Goal: Task Accomplishment & Management: Complete application form

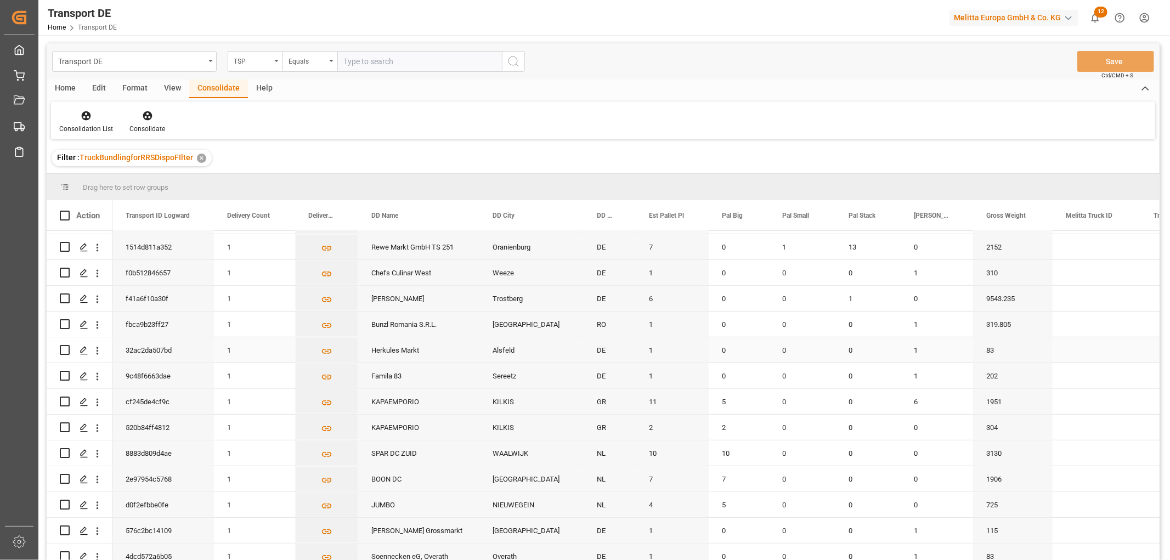
scroll to position [451, 0]
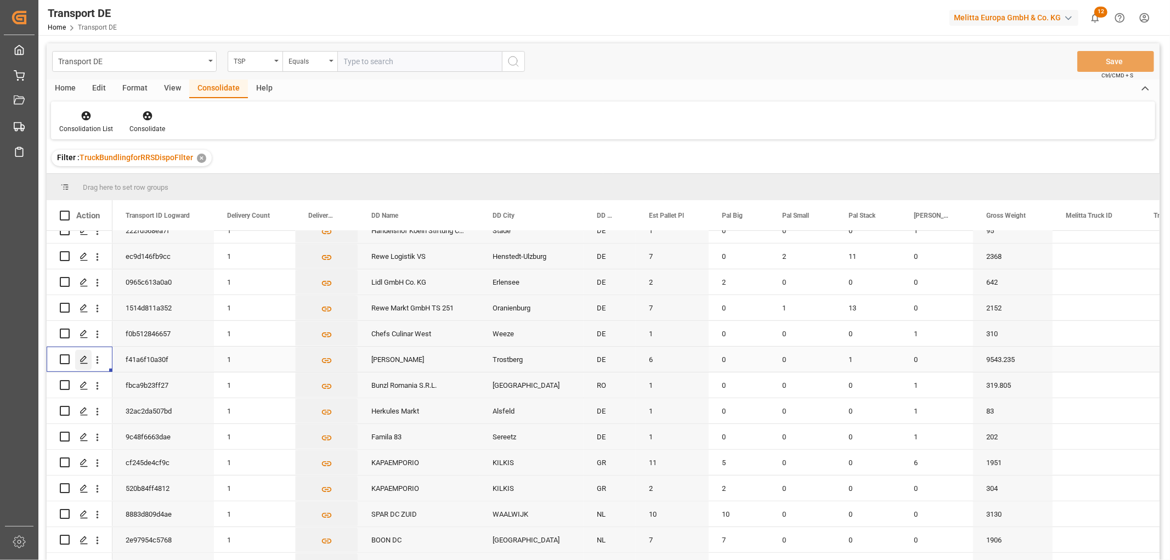
click at [84, 358] on icon "Press SPACE to select this row." at bounding box center [84, 359] width 9 height 9
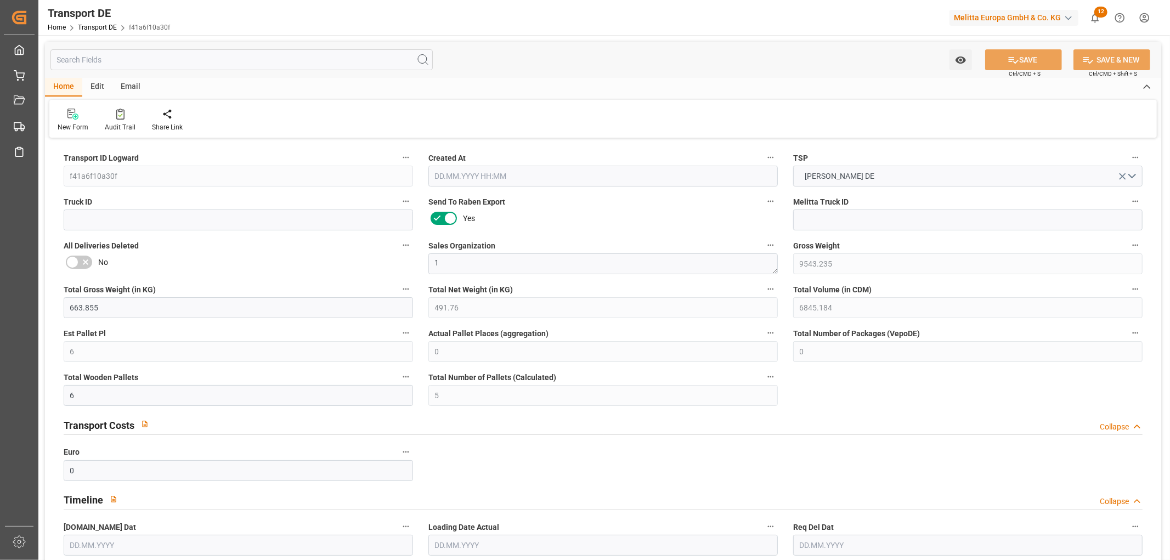
type input "9543.235"
type input "663.855"
type input "491.76"
type input "6845.184"
type input "6"
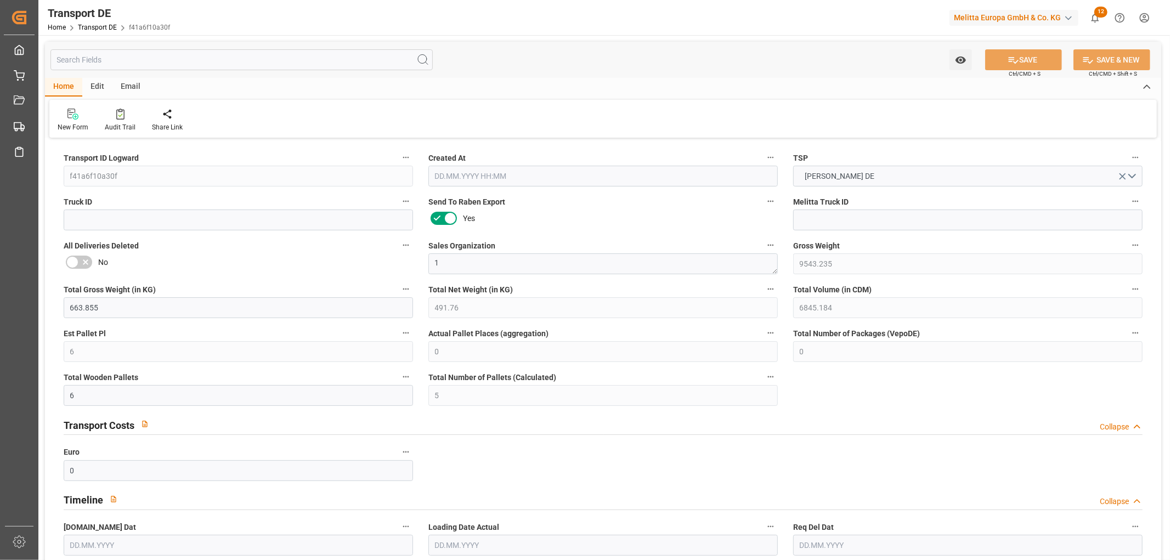
type input "0"
type input "6"
type input "5"
type input "0"
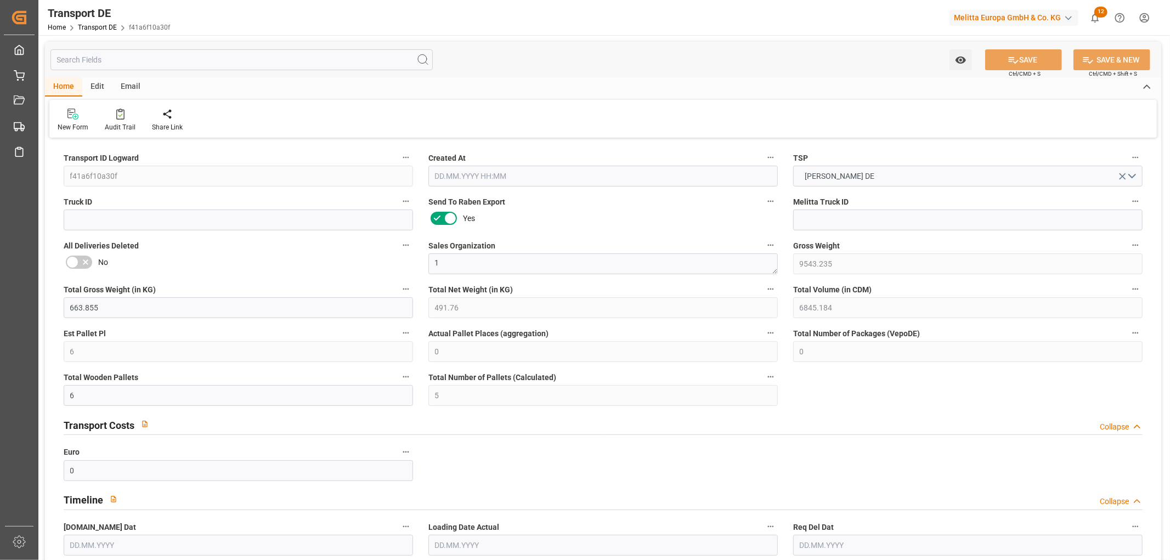
type input "83"
type input "0"
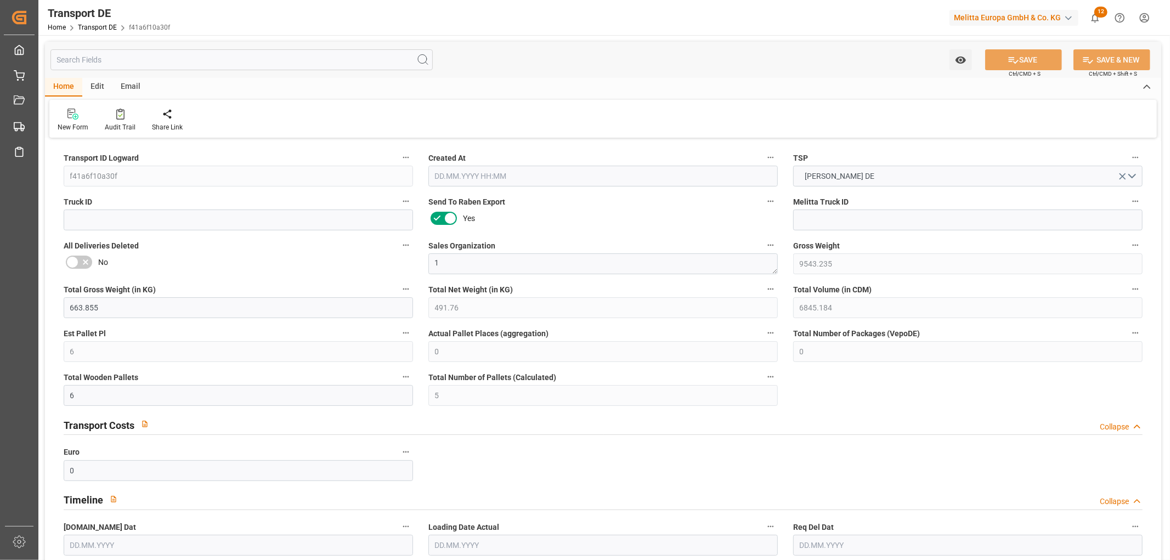
type input "0"
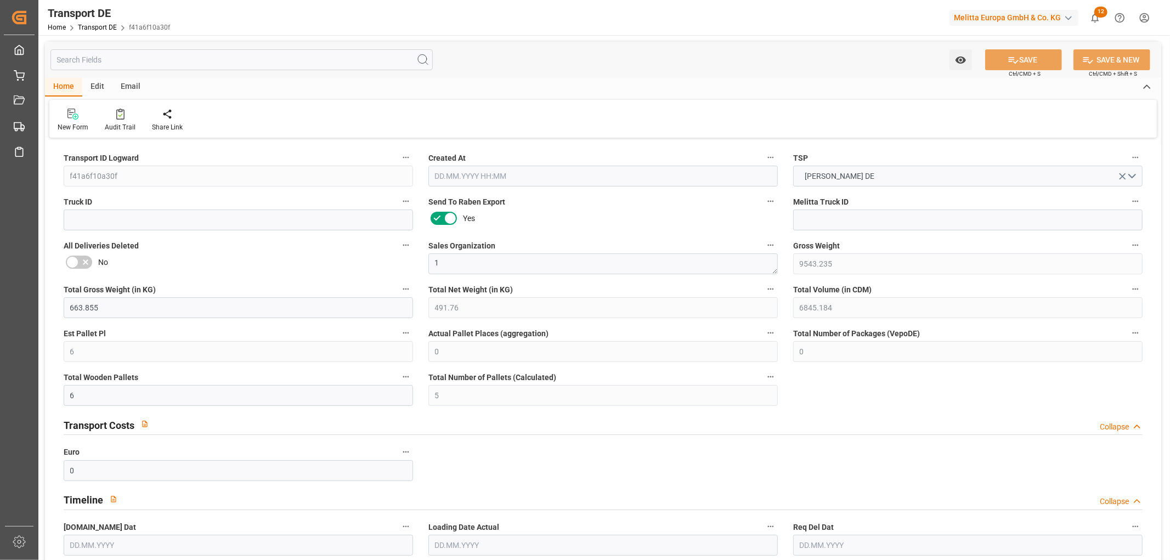
type input "0"
type input "1"
type input "0"
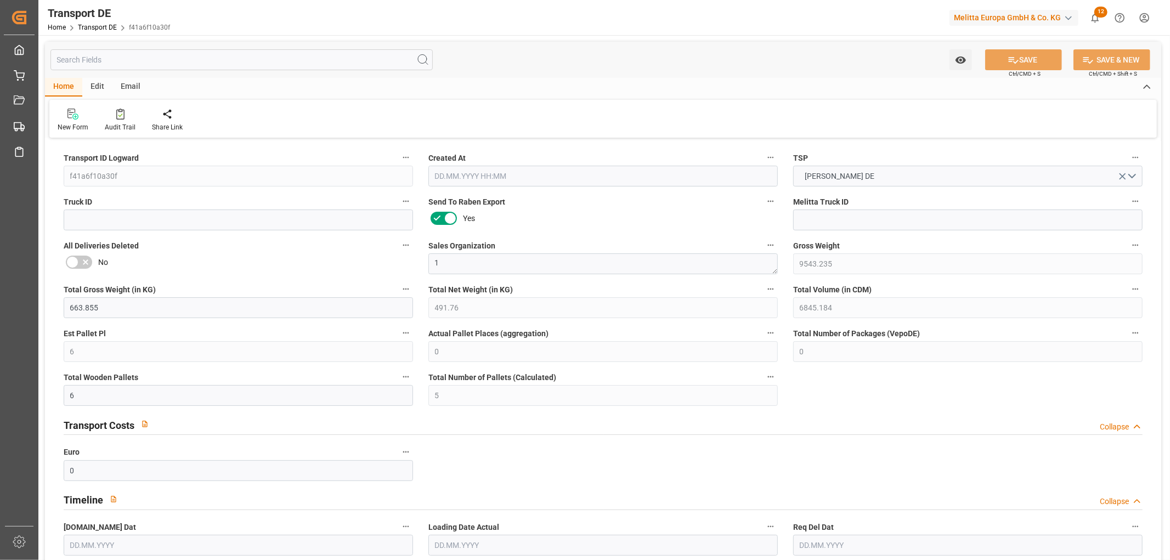
type input "0"
type input "17"
type input "1"
type input "0"
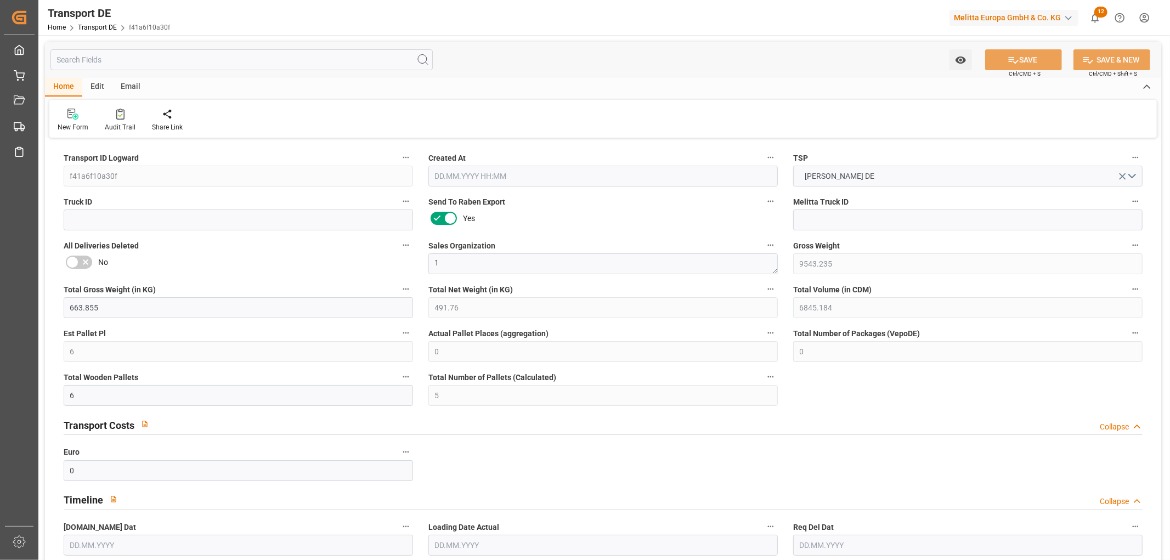
type input "240"
type input "406.0761"
type input "328.8891"
type input "[DATE] 23:00"
type input "[DATE]"
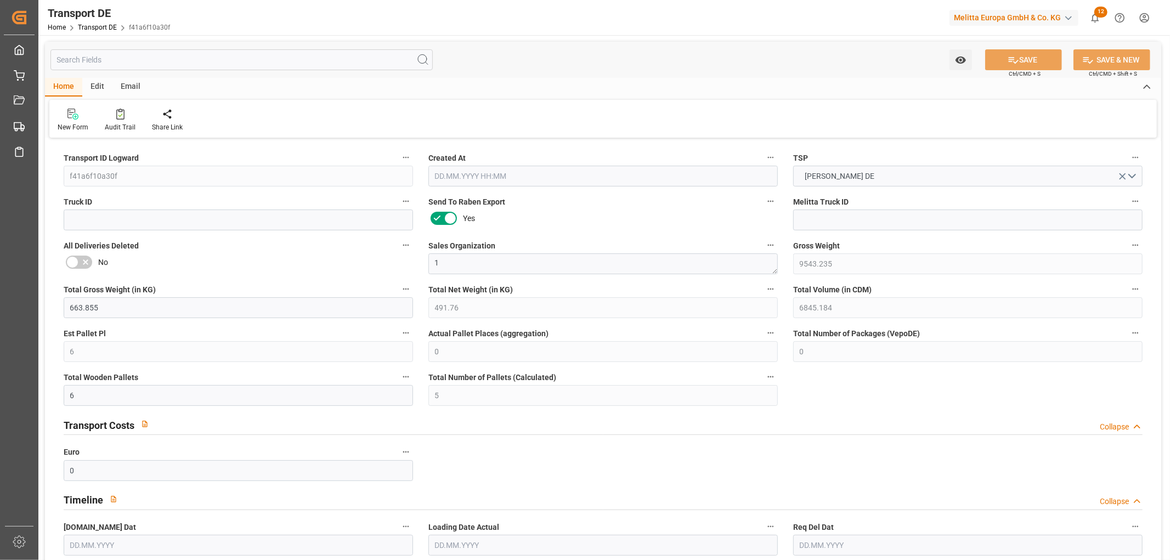
type input "[DATE]"
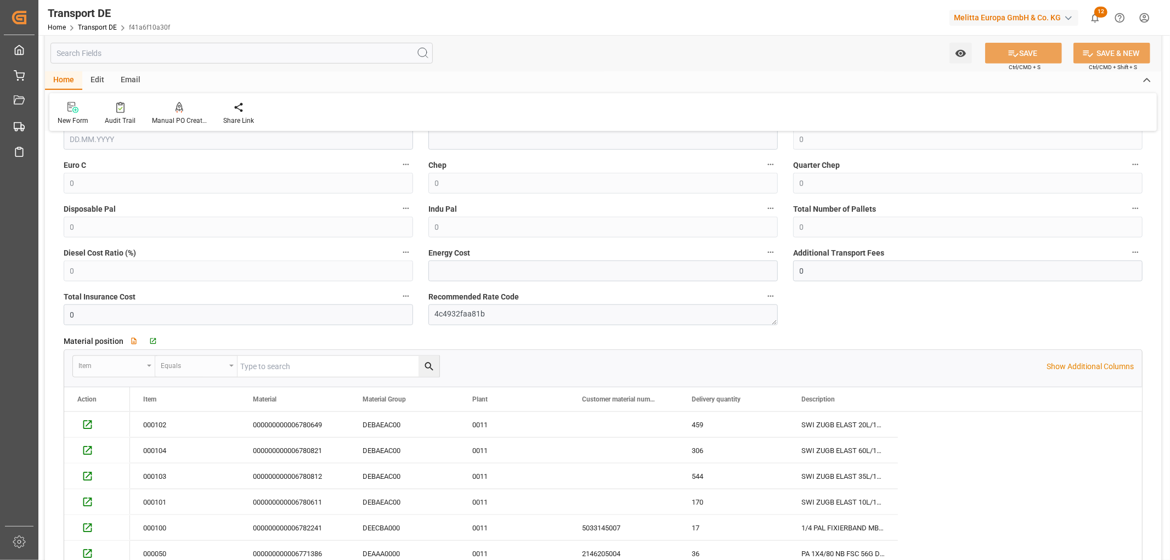
scroll to position [792, 0]
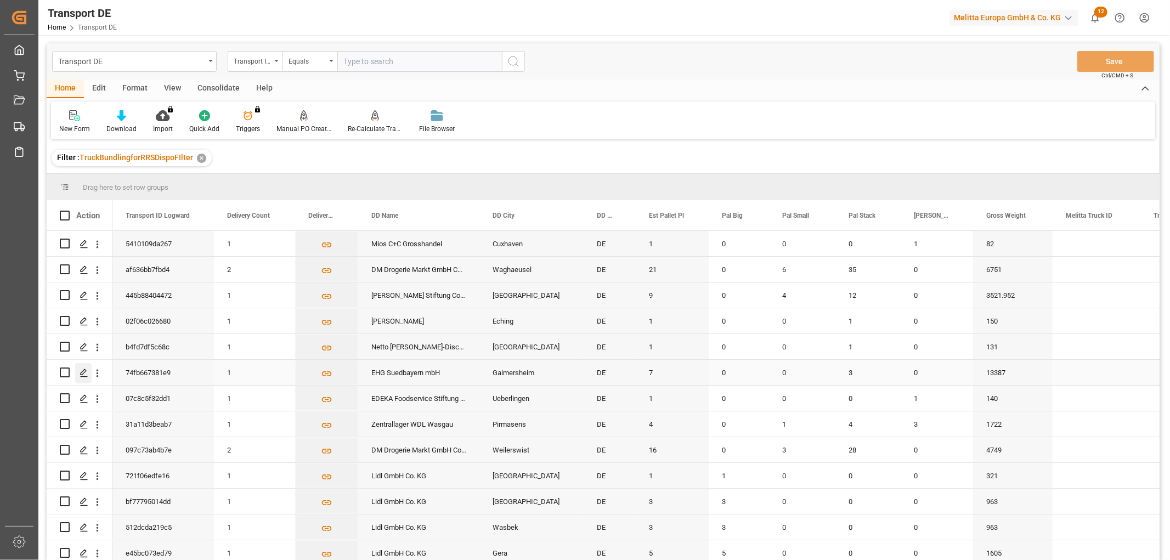
click at [83, 373] on icon "Press SPACE to select this row." at bounding box center [84, 373] width 9 height 9
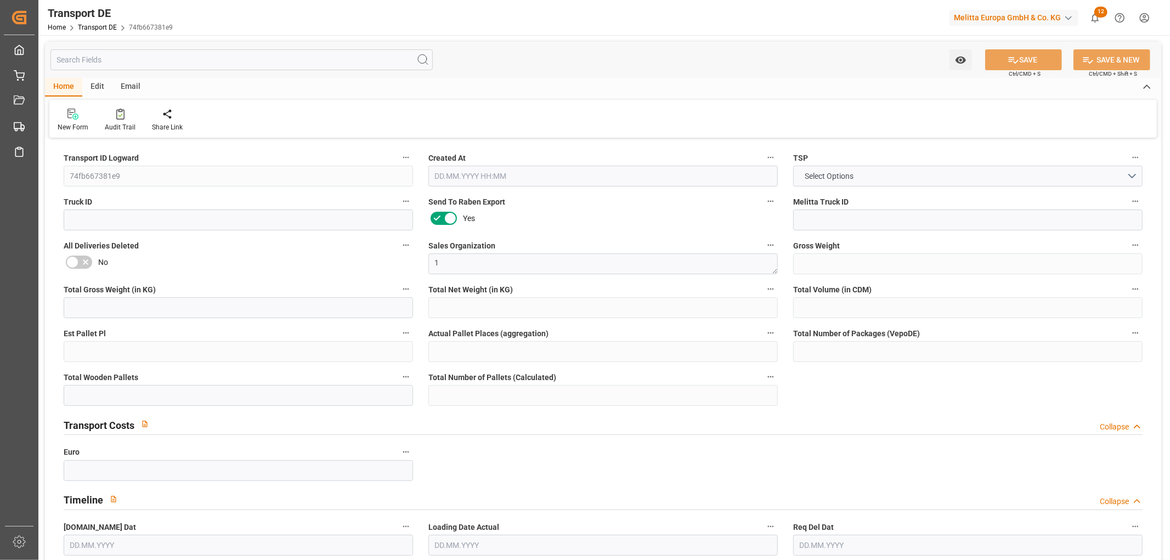
type input "13387"
type input "990.25"
type input "736.68"
type input "9449.164"
type input "7"
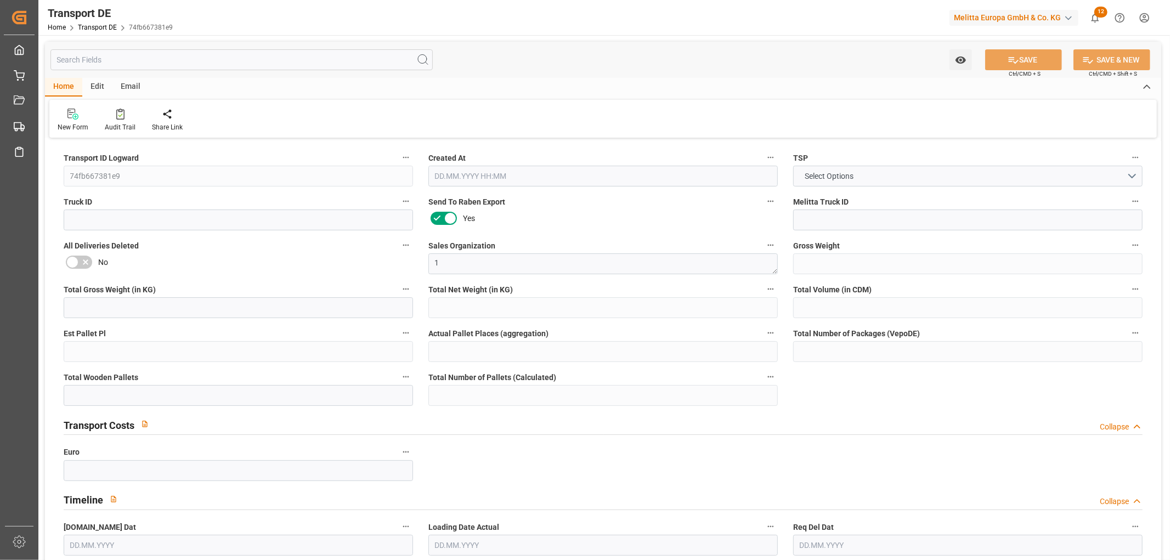
type input "0"
type input "8"
type input "0"
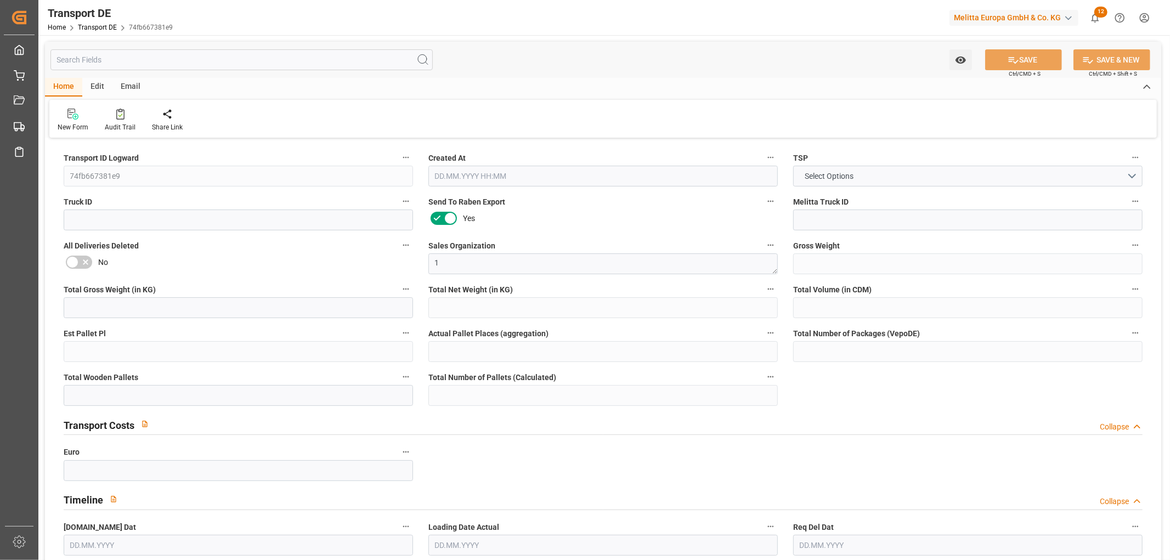
type input "85"
type input "0"
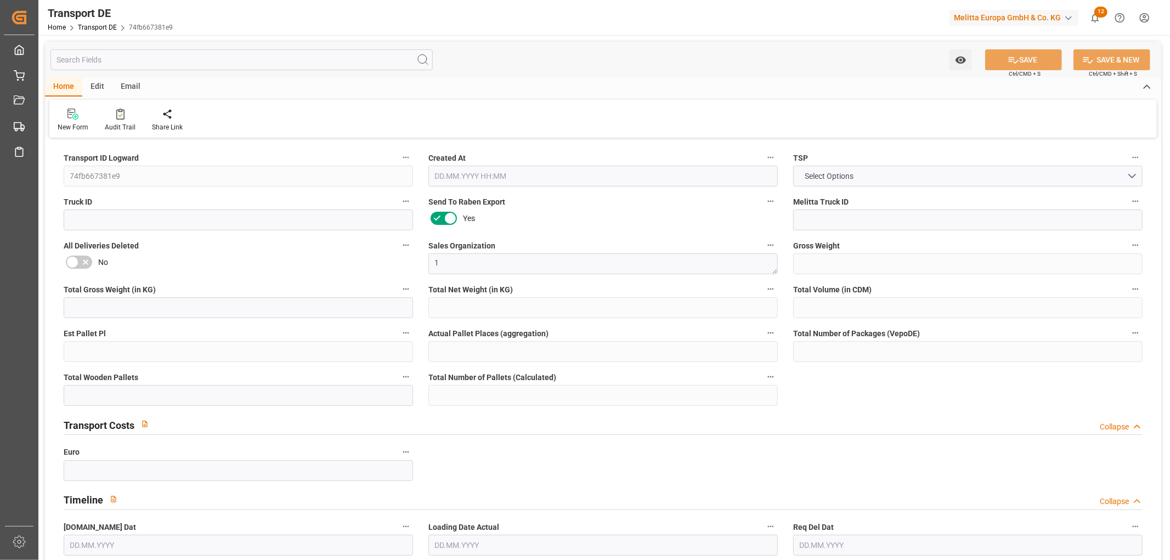
type input "0"
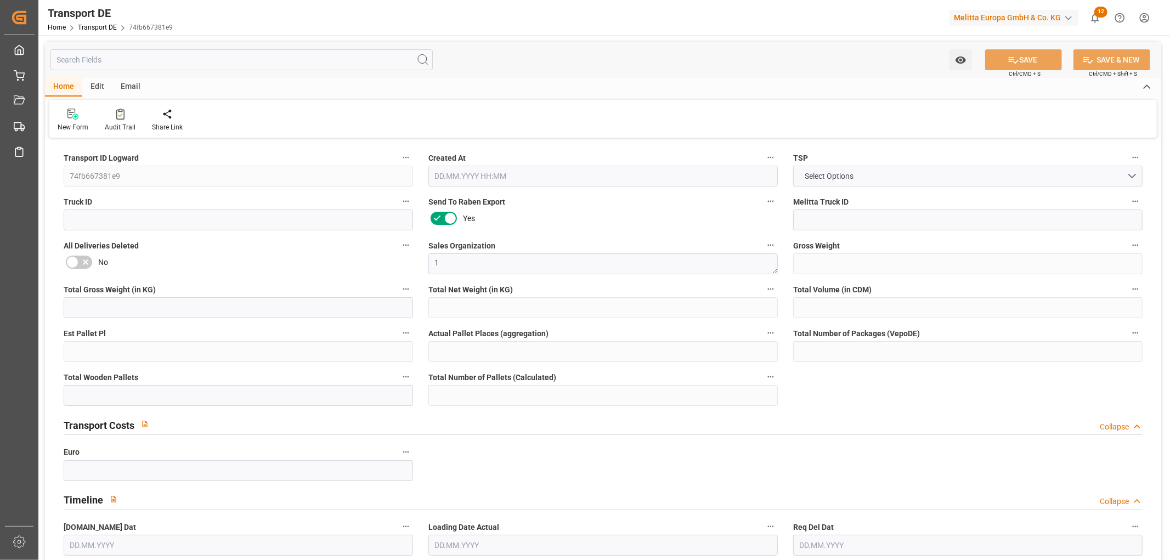
type input "0"
type input "3"
type input "0"
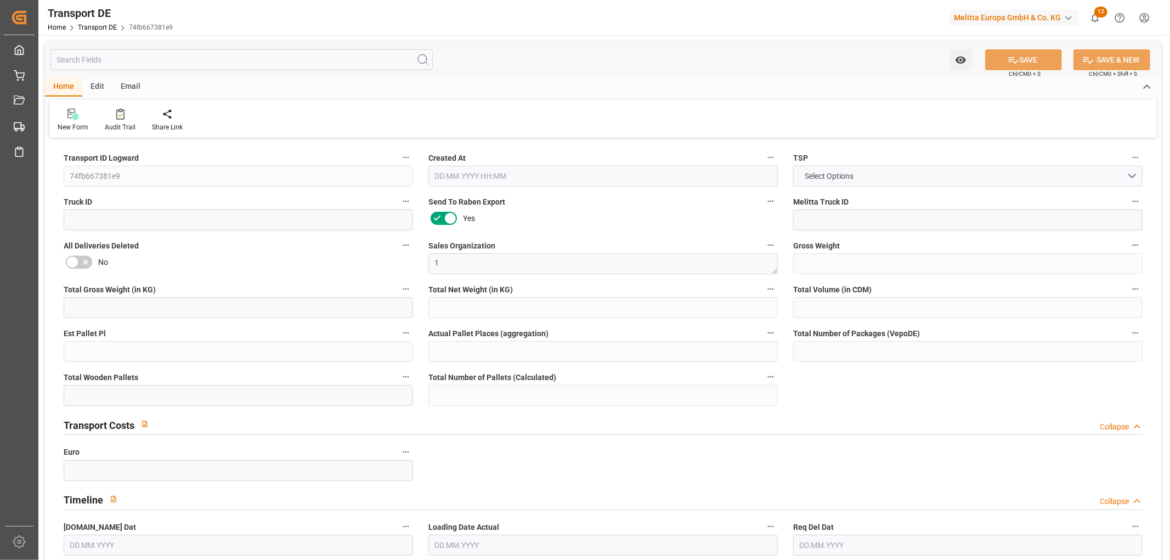
type input "0"
type input "20"
type input "1"
type input "0"
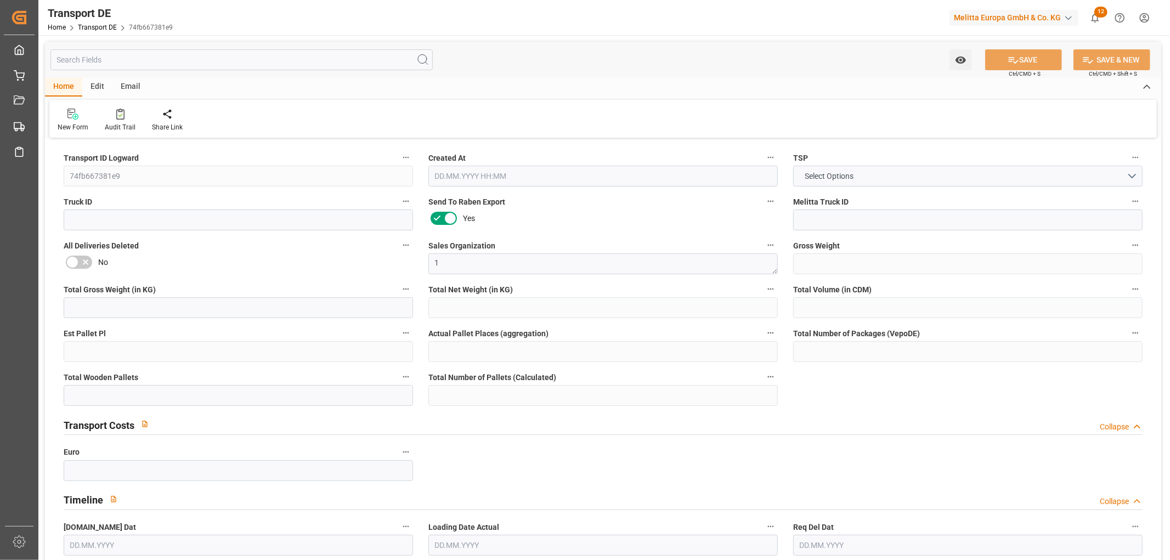
type input "435"
type input "534.6798"
type input "443.7888"
type input "[DATE] 23:01"
type input "[DATE]"
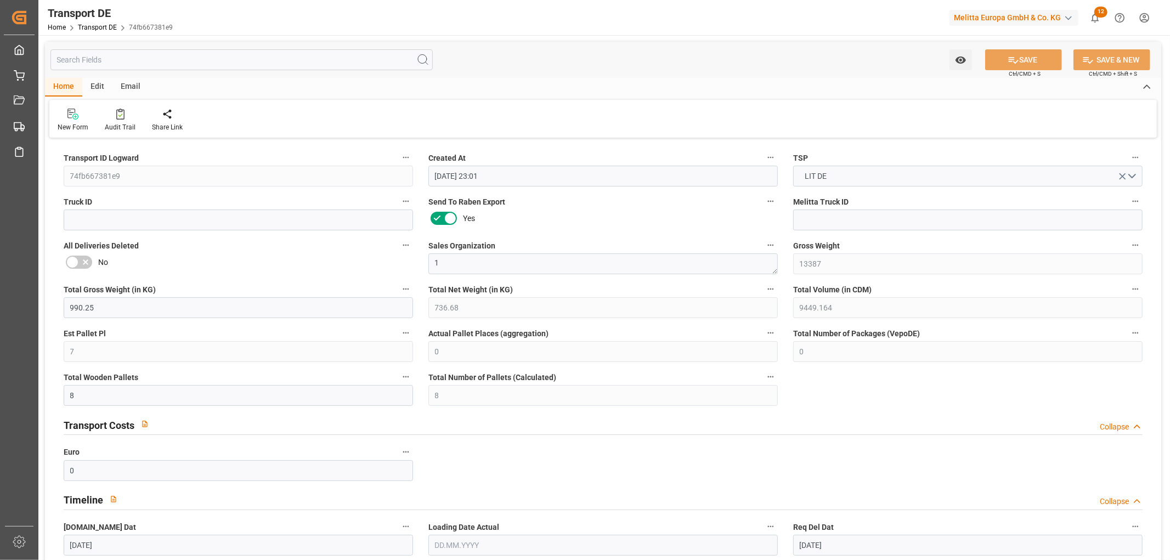
type input "[DATE]"
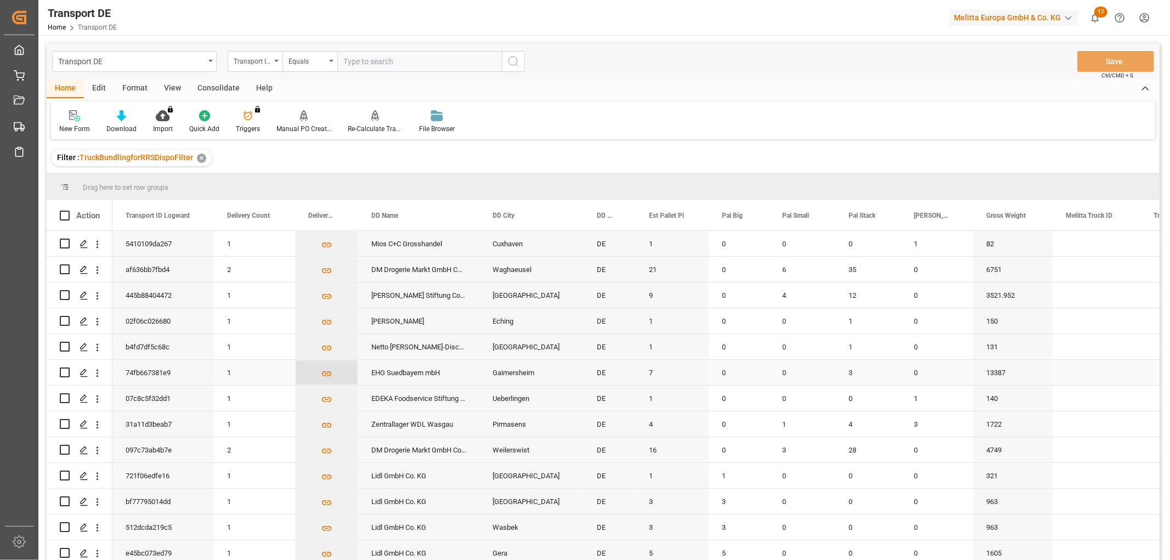
click at [326, 373] on icon "Press SPACE to select this row." at bounding box center [327, 374] width 12 height 12
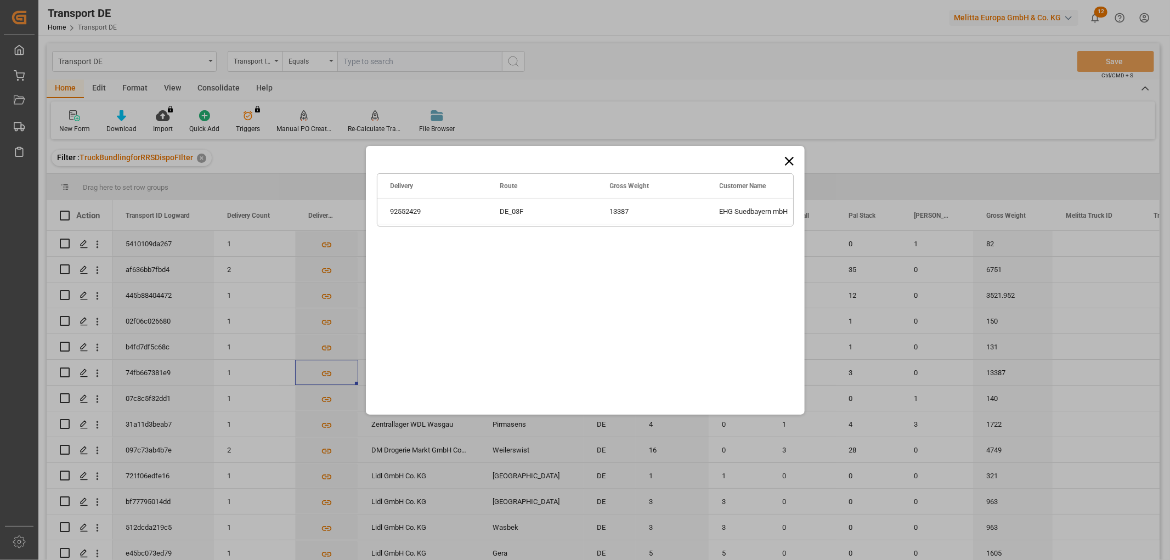
click at [790, 157] on icon at bounding box center [789, 161] width 15 height 15
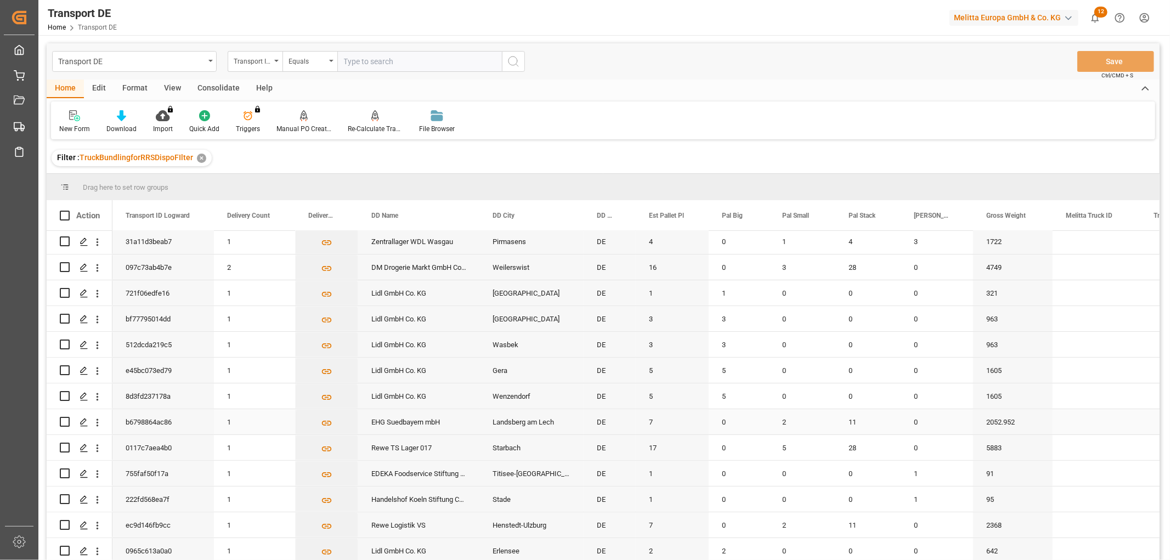
scroll to position [304, 0]
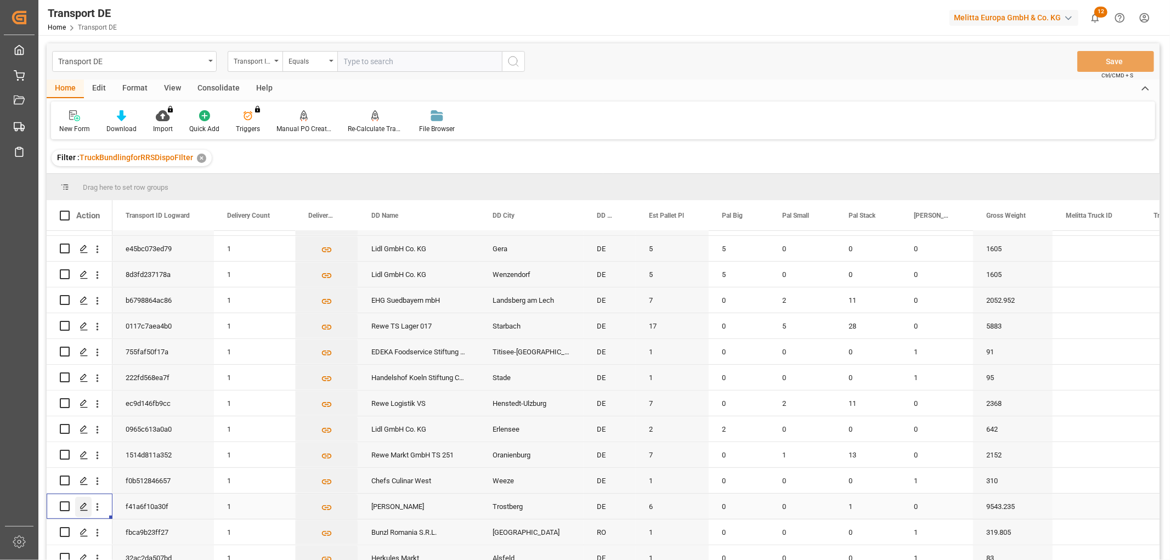
click at [81, 504] on icon "Press SPACE to select this row." at bounding box center [84, 506] width 9 height 9
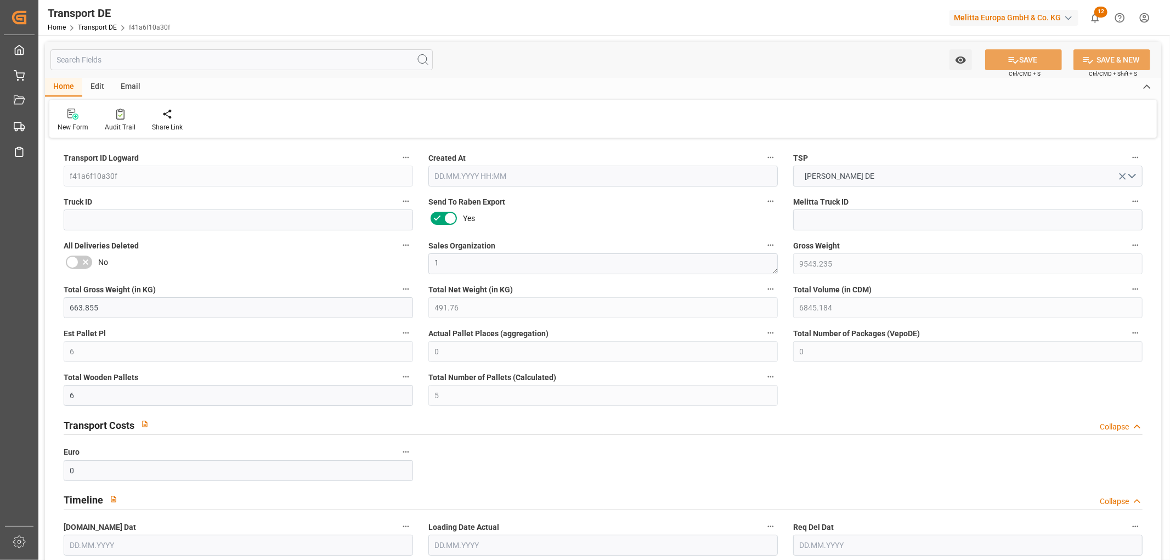
type input "9543.235"
type input "663.855"
type input "491.76"
type input "6845.184"
type input "6"
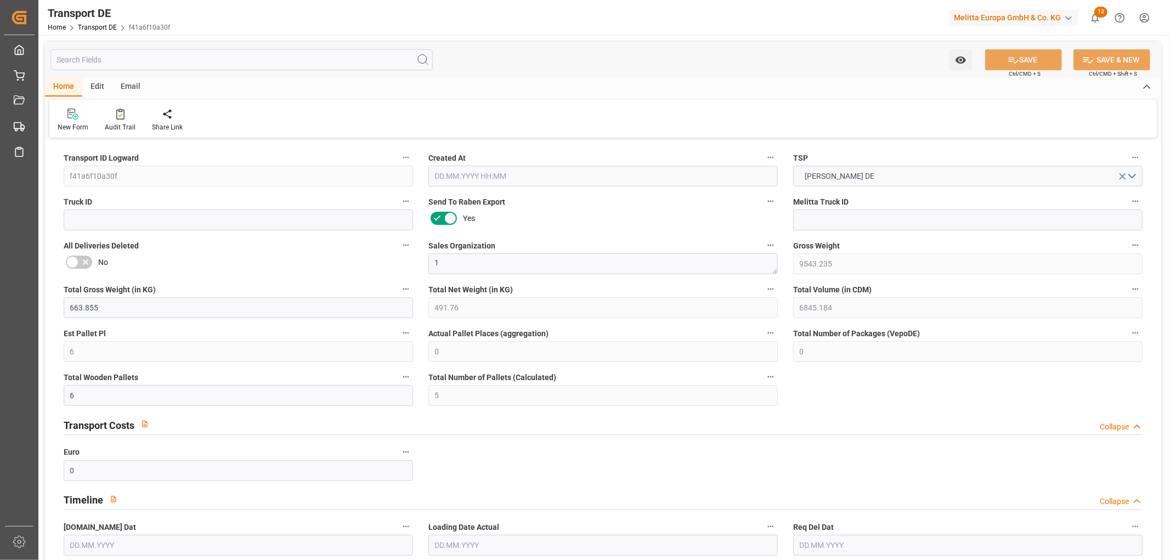
type input "0"
type input "6"
type input "5"
type input "0"
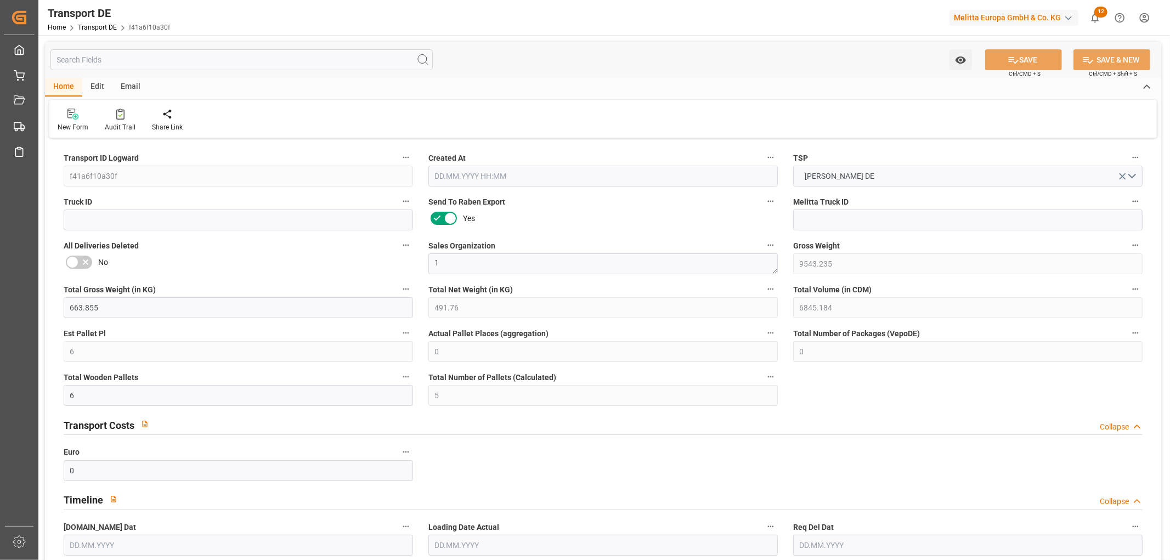
type input "83"
type input "0"
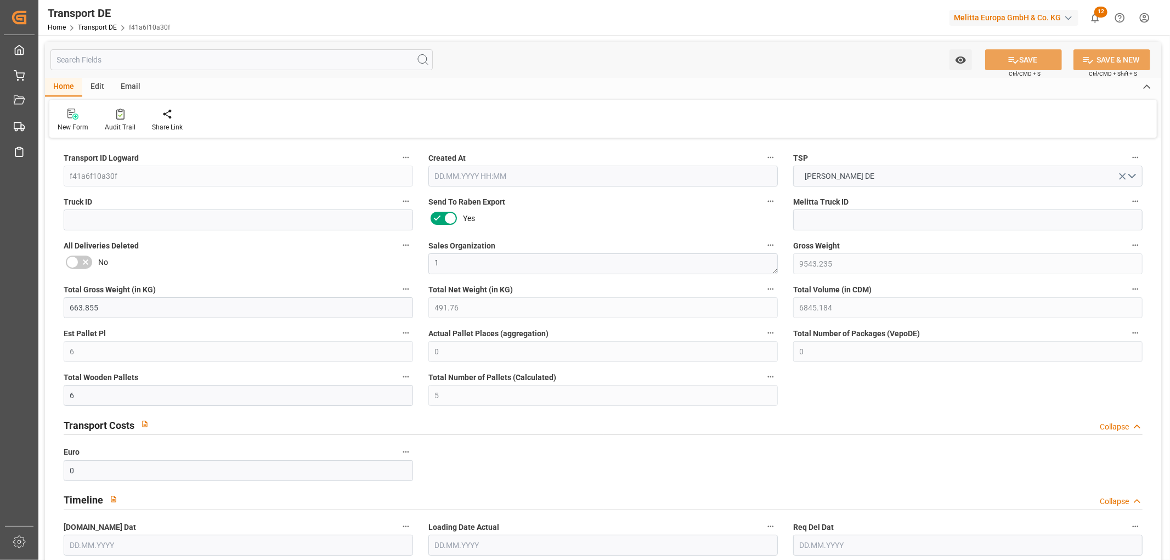
type input "0"
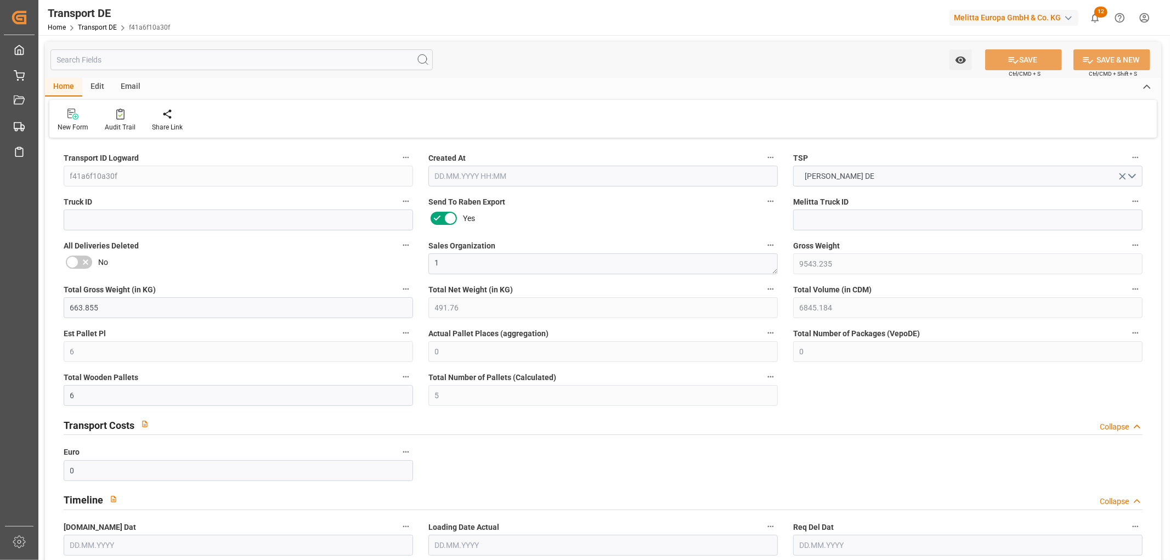
type input "0"
type input "1"
type input "0"
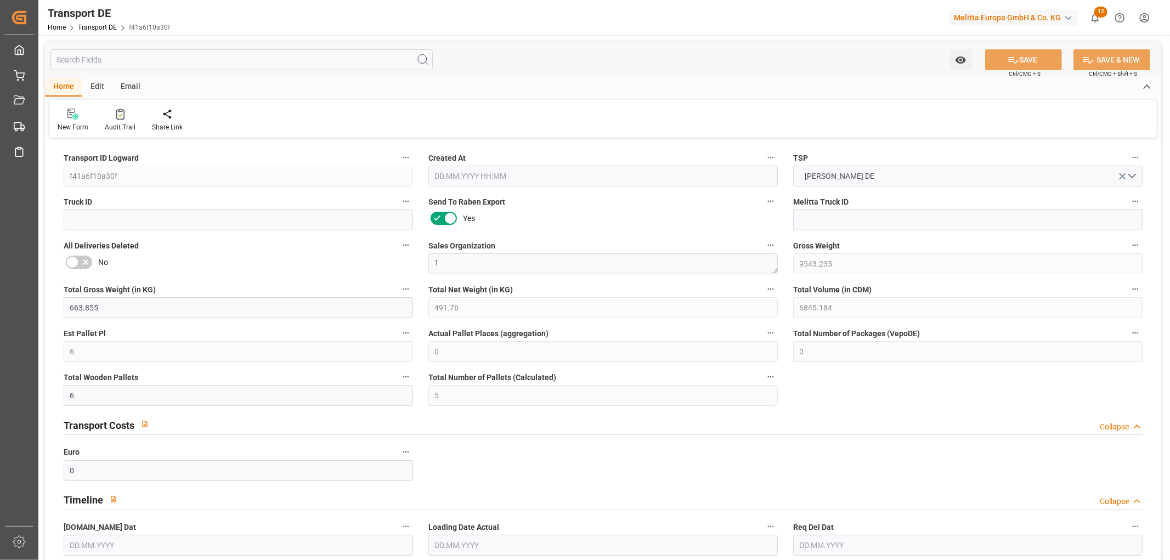
type input "0"
type input "17"
type input "1"
type input "0"
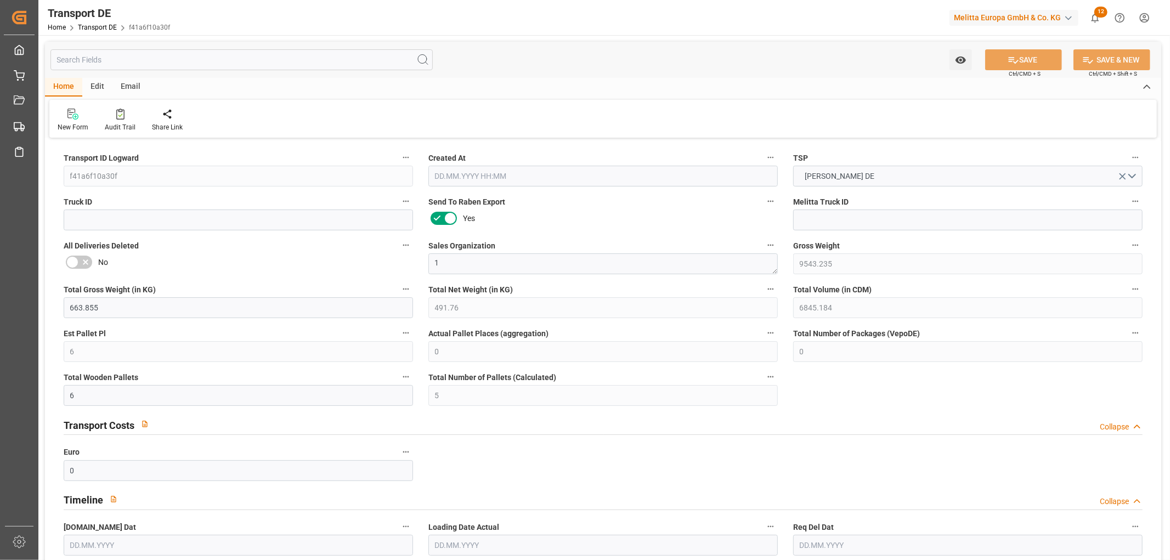
type input "240"
type input "406.0761"
type input "328.8891"
type input "[DATE] 23:00"
type input "[DATE]"
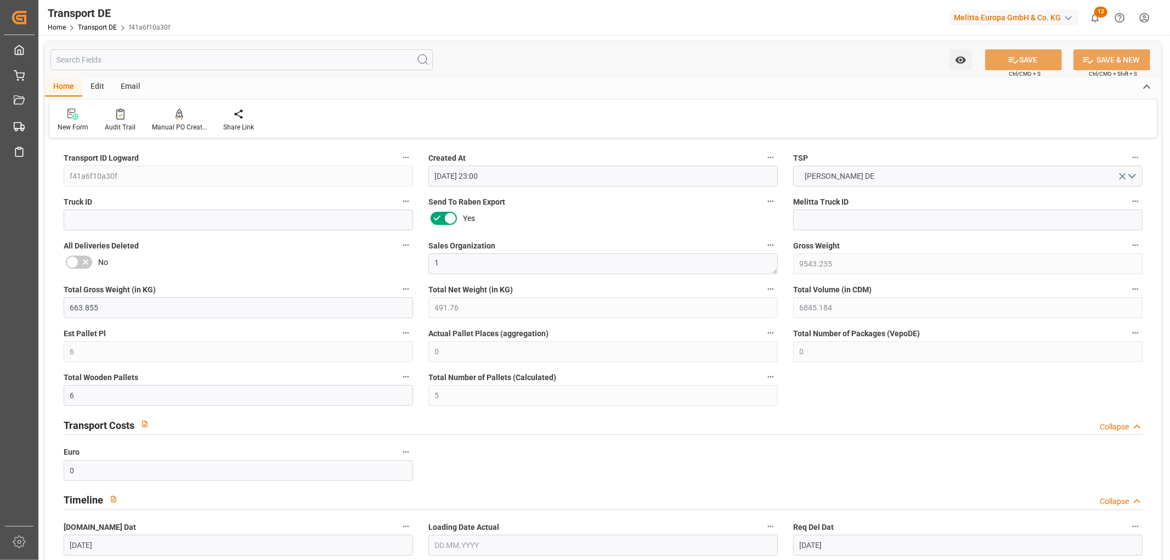
type input "[DATE]"
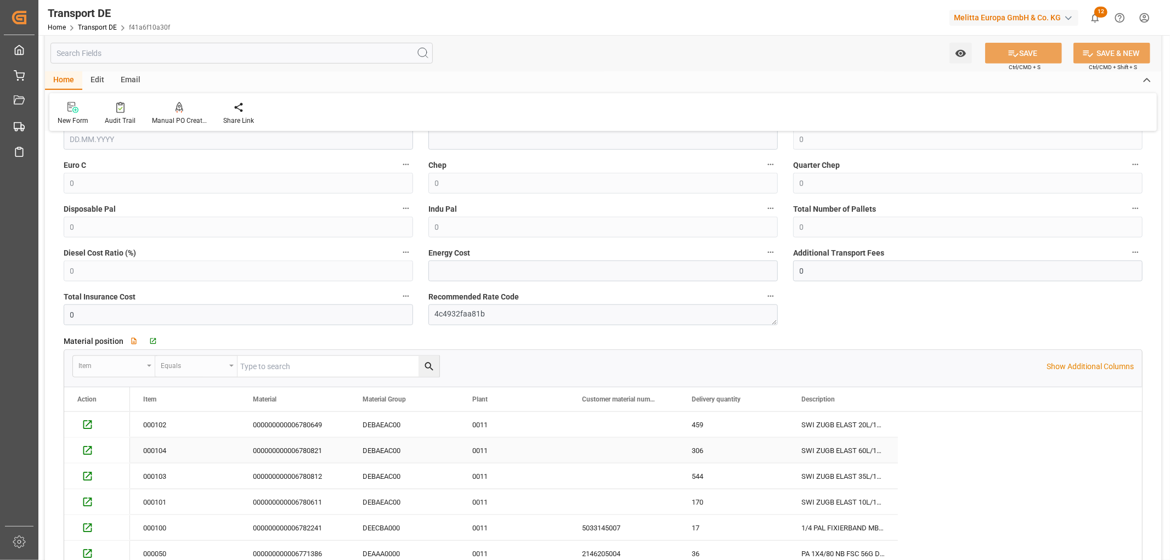
scroll to position [792, 0]
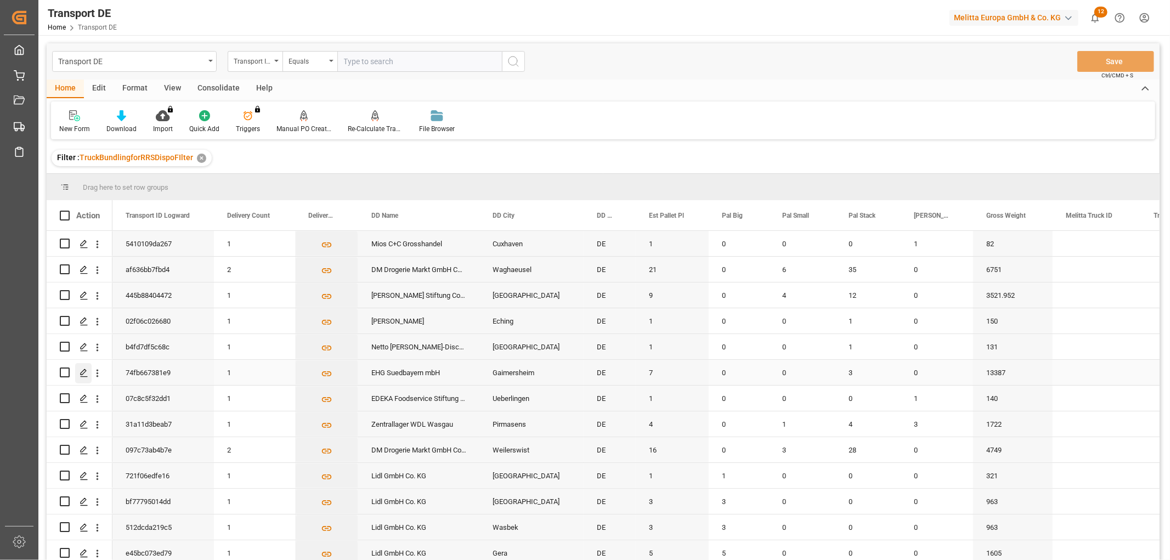
click at [84, 369] on polygon "Press SPACE to select this row." at bounding box center [83, 371] width 5 height 5
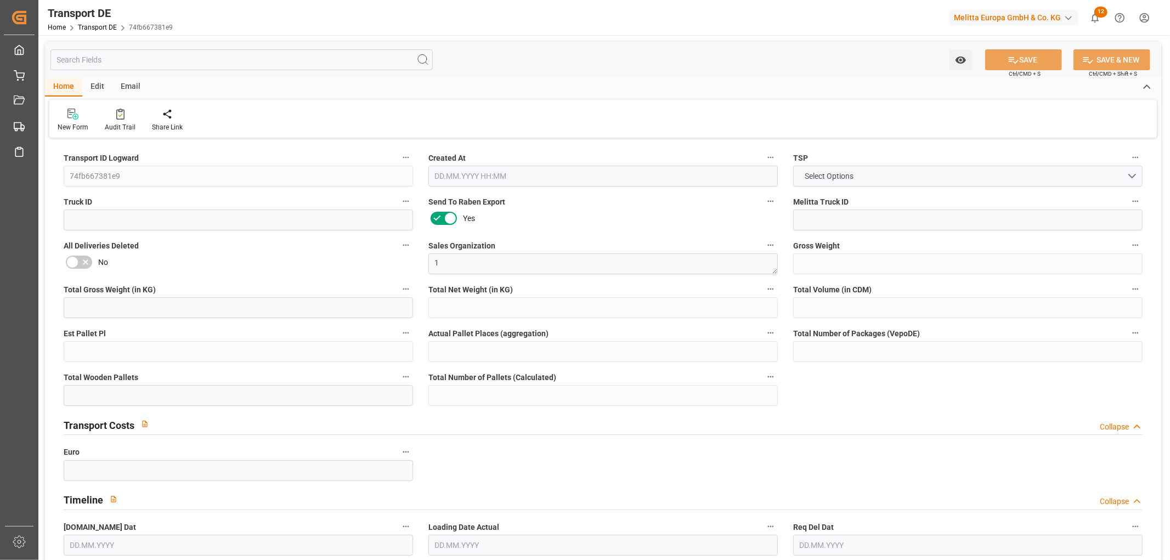
type input "13387"
type input "990.25"
type input "736.68"
type input "9449.164"
type input "7"
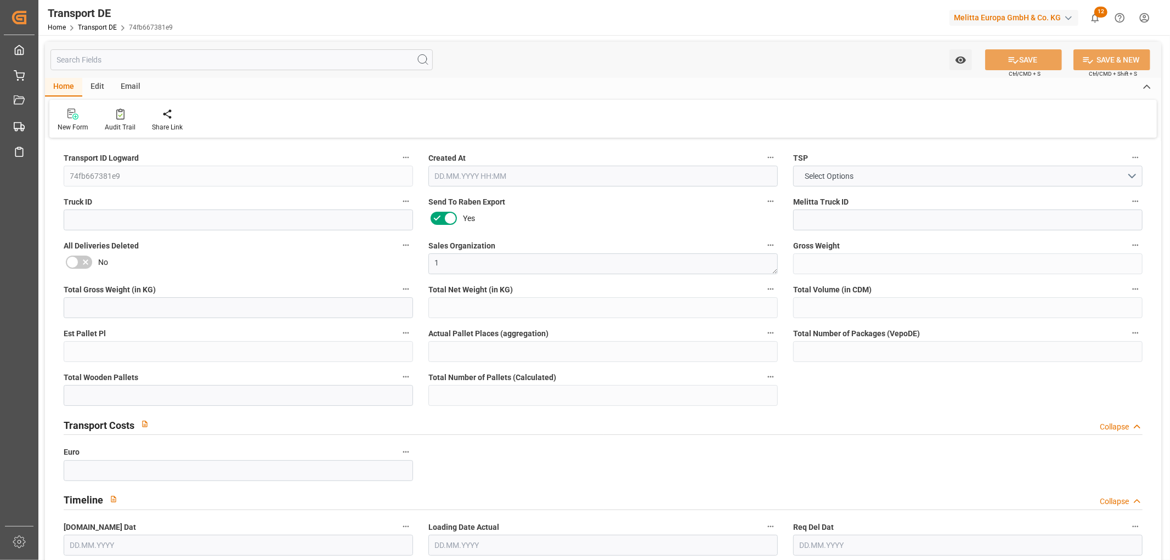
type input "0"
type input "8"
type input "0"
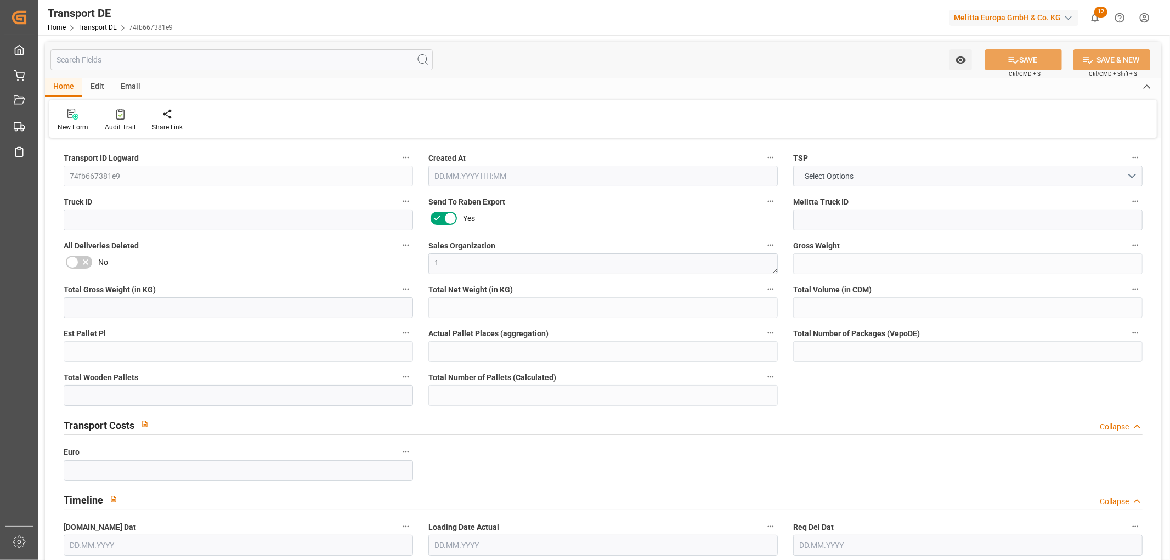
type input "85"
type input "0"
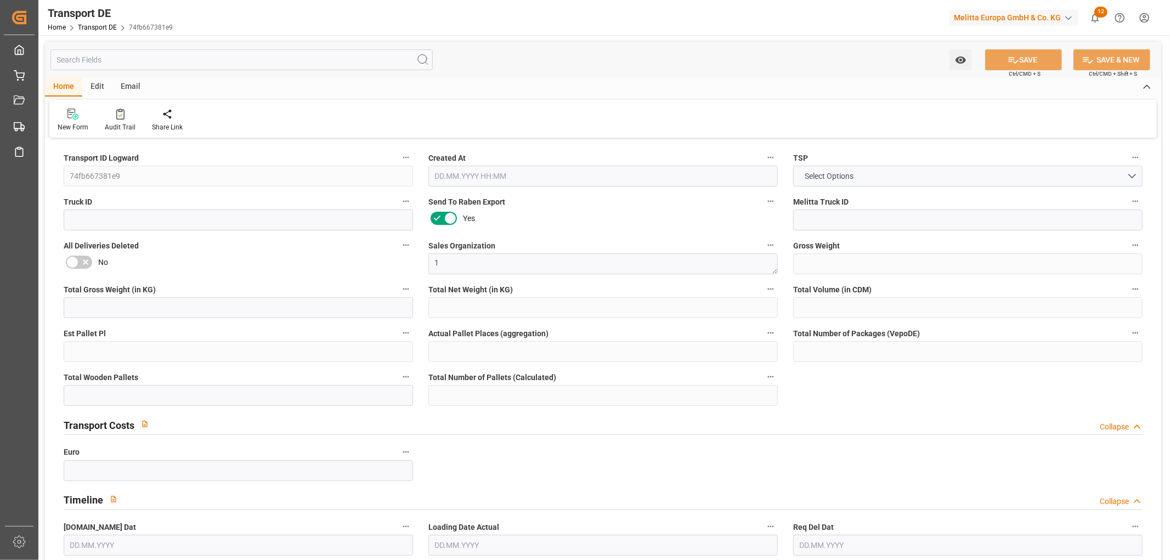
type input "0"
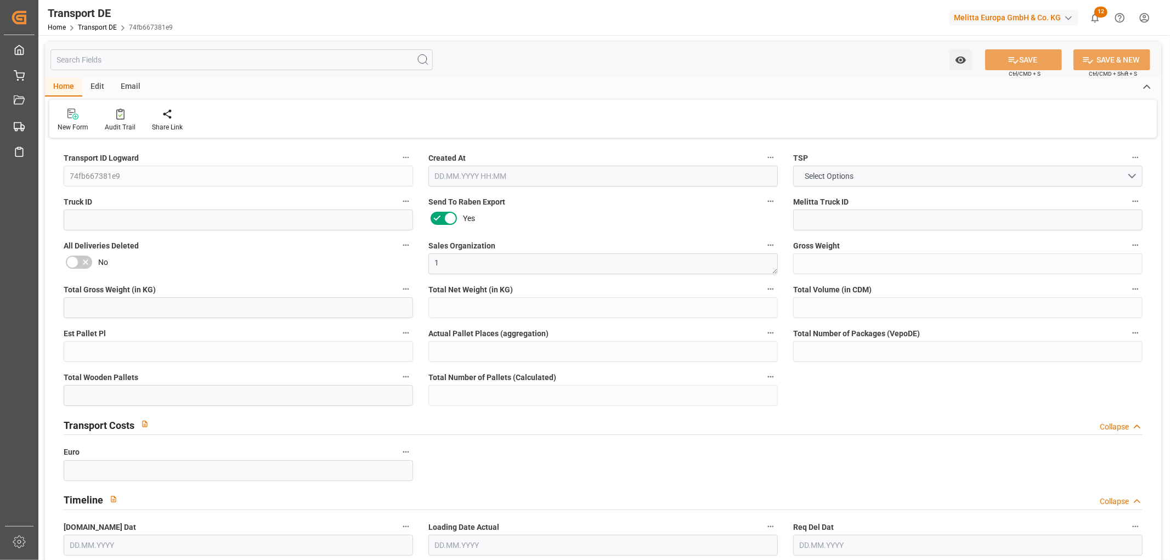
type input "0"
type input "3"
type input "0"
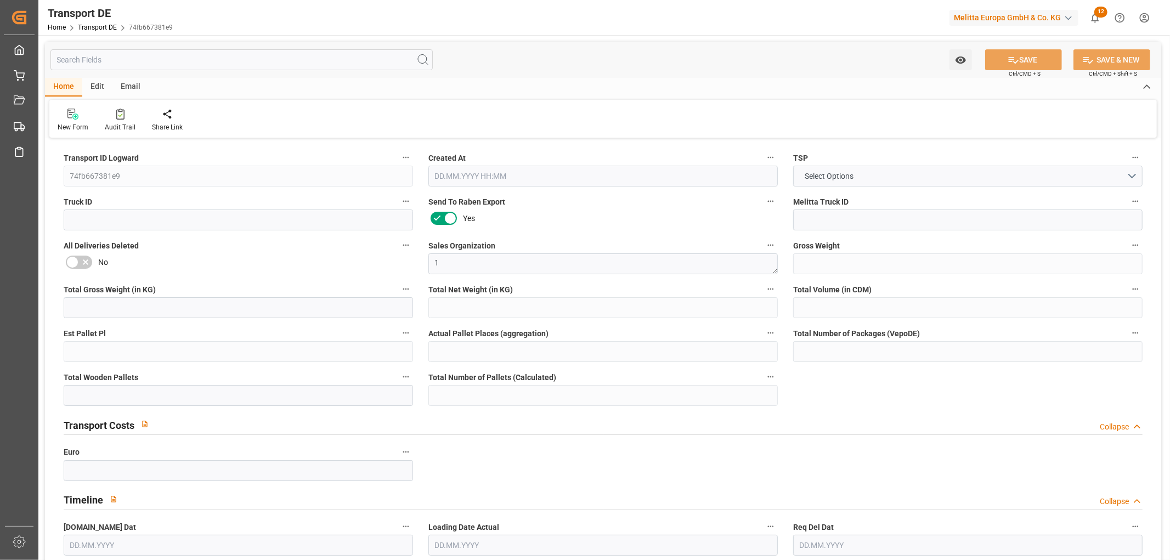
type input "0"
type input "20"
type input "1"
type input "0"
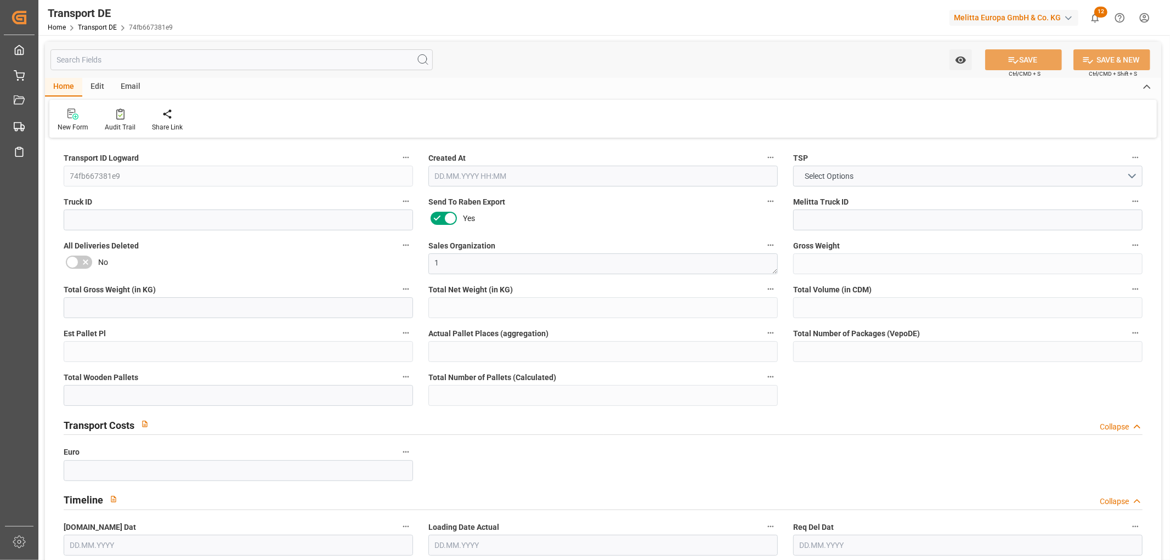
type input "435"
type input "534.6798"
type input "443.7888"
type input "[DATE] 23:01"
type input "[DATE]"
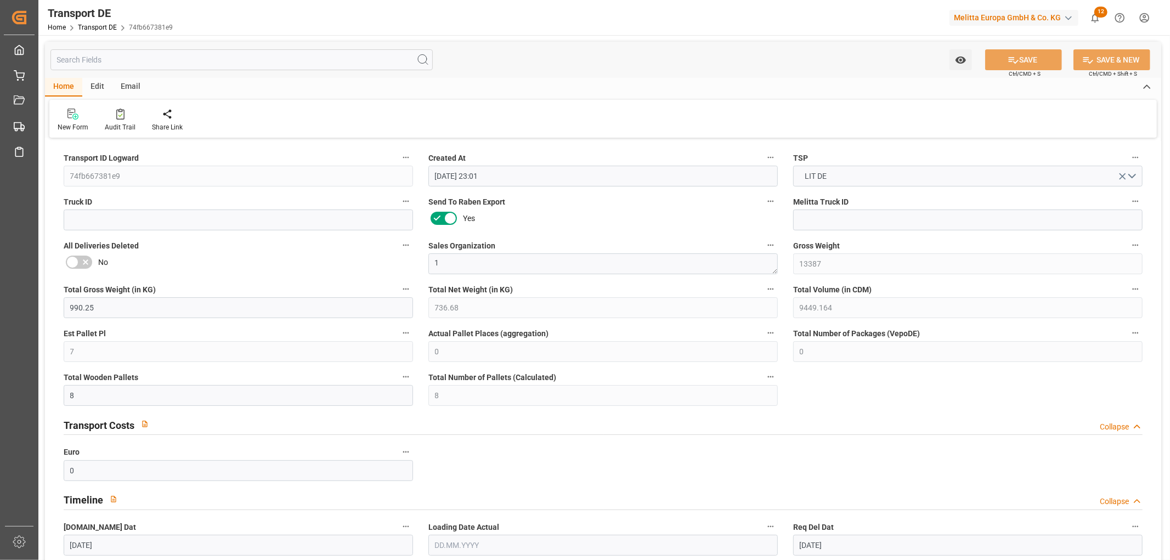
type input "[DATE]"
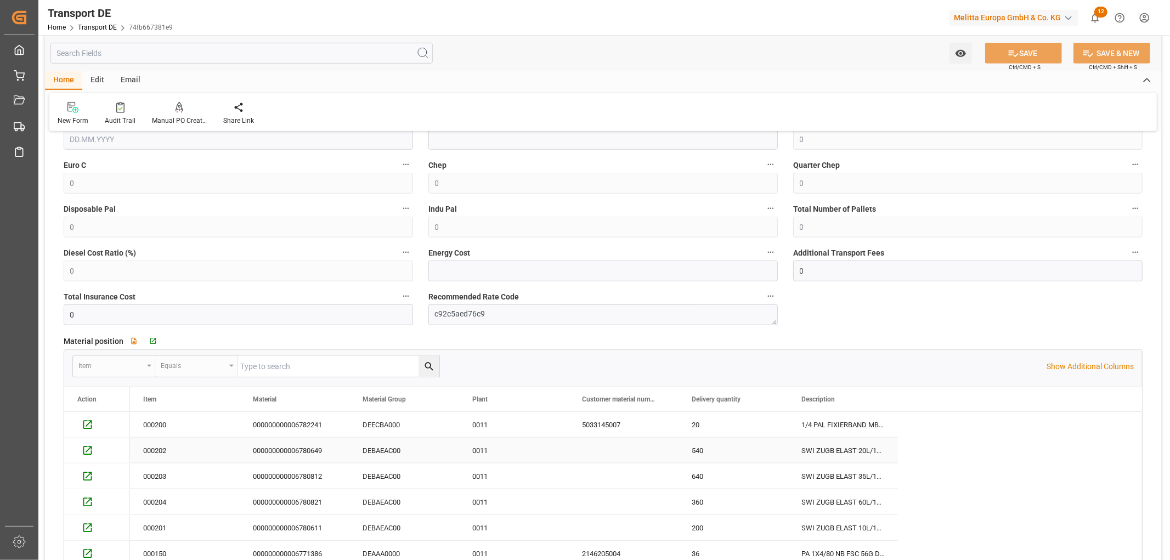
scroll to position [792, 0]
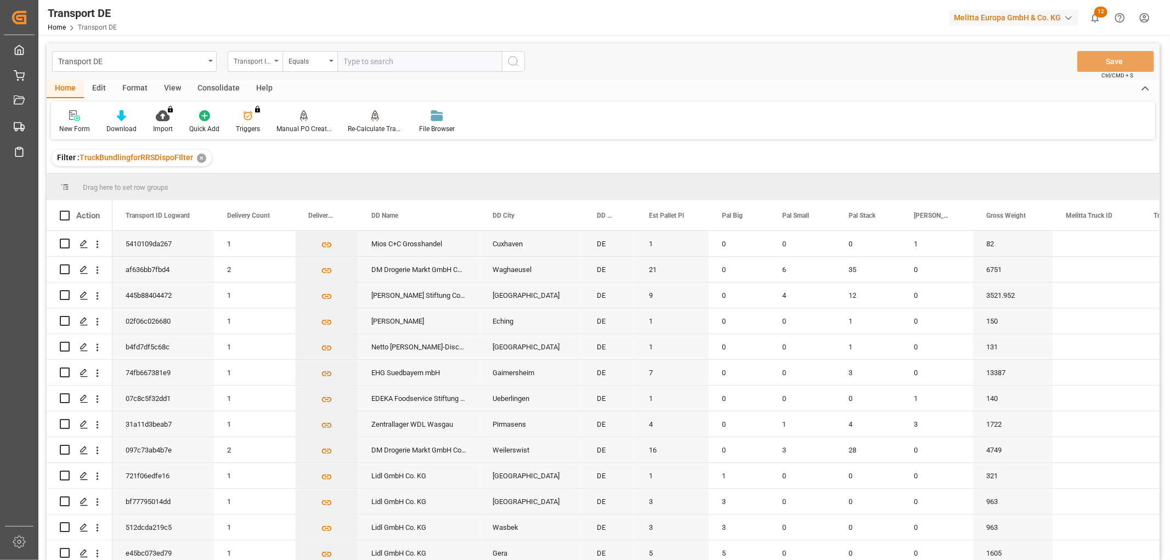
click at [250, 58] on div "Transport ID Logward" at bounding box center [252, 60] width 37 height 13
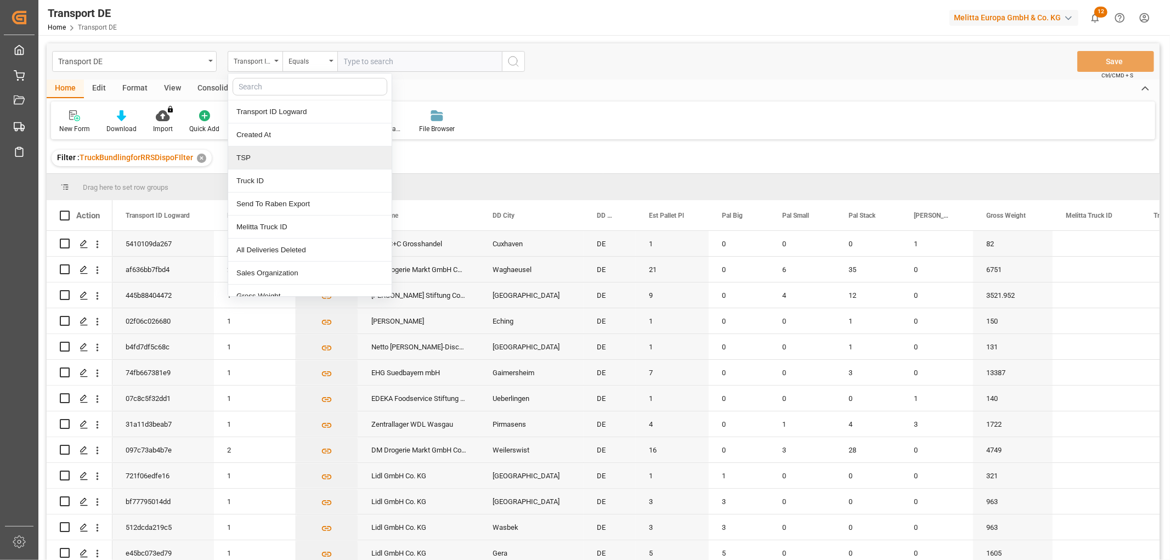
click at [249, 157] on div "TSP" at bounding box center [309, 157] width 163 height 23
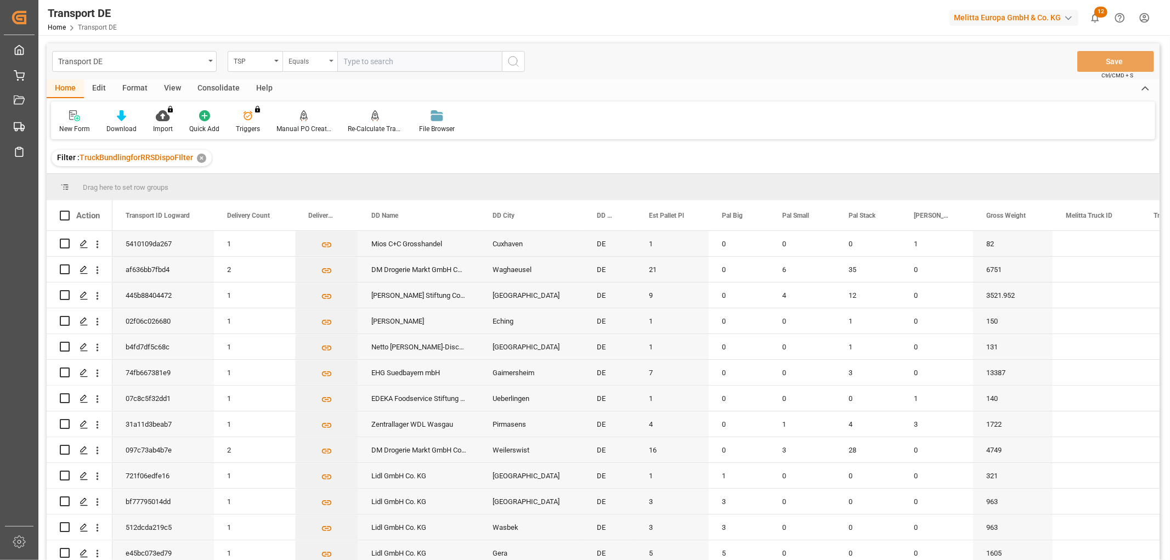
click at [300, 58] on div "Equals" at bounding box center [307, 60] width 37 height 13
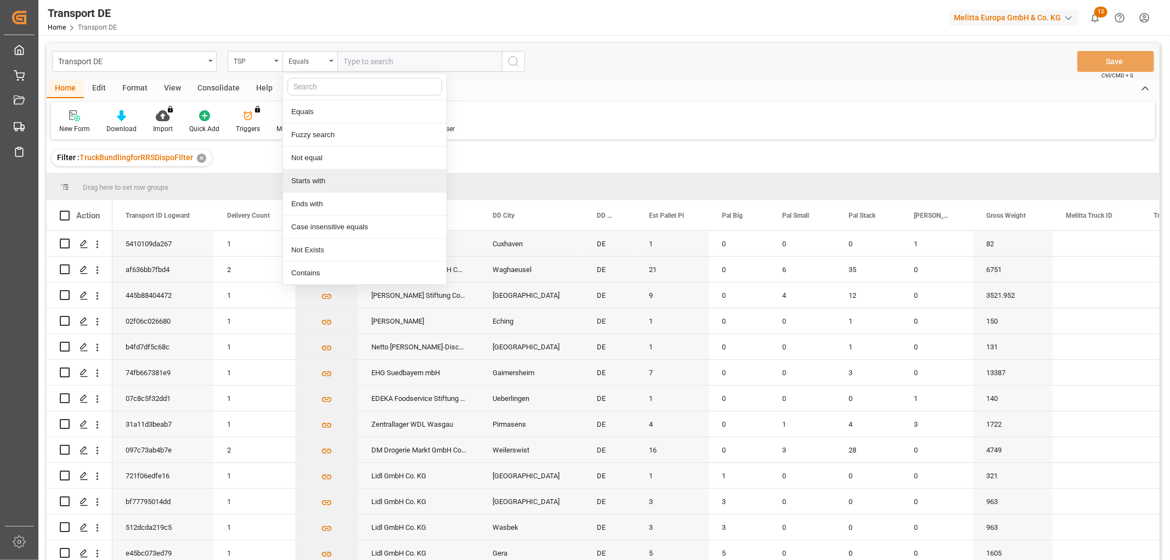
drag, startPoint x: 303, startPoint y: 183, endPoint x: 304, endPoint y: 176, distance: 7.2
click at [302, 183] on div "Starts with" at bounding box center [364, 181] width 163 height 23
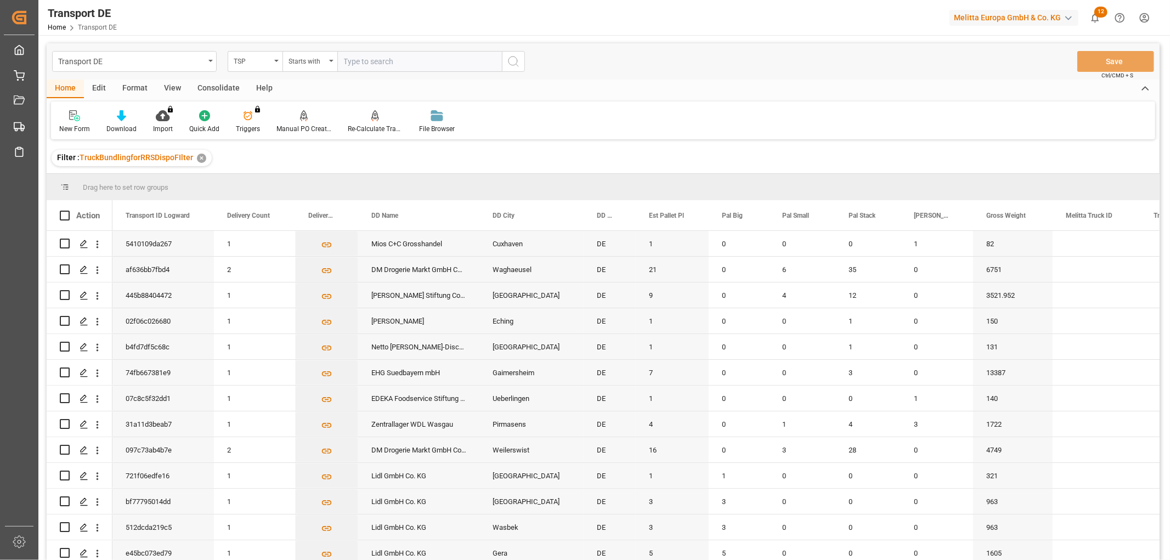
click at [362, 58] on input "text" at bounding box center [419, 61] width 165 height 21
type input "LIT DE"
click at [513, 57] on circle "search button" at bounding box center [513, 61] width 9 height 9
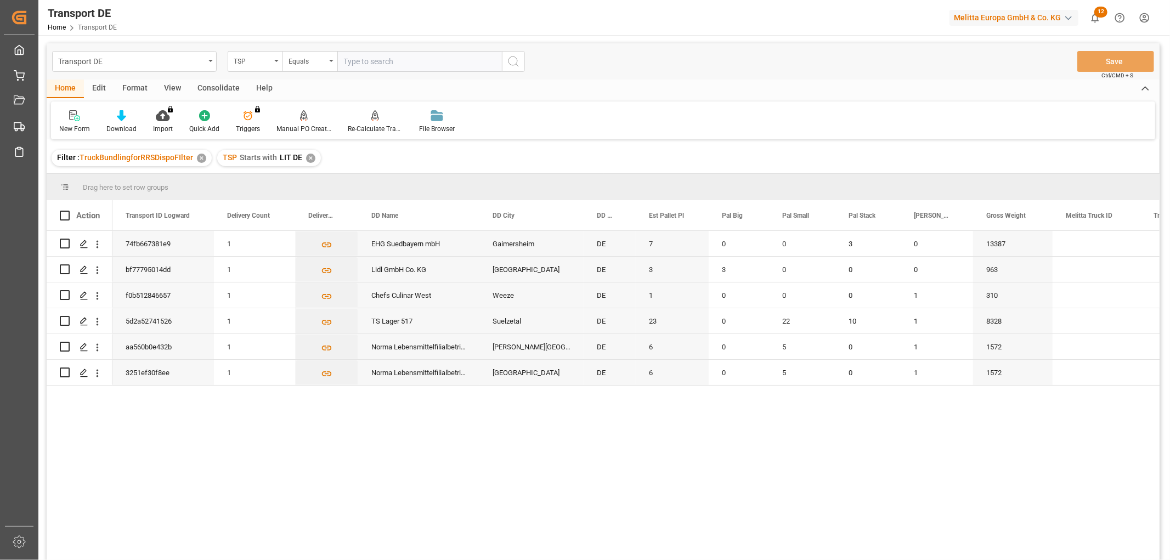
click at [307, 160] on div "✕" at bounding box center [310, 158] width 9 height 9
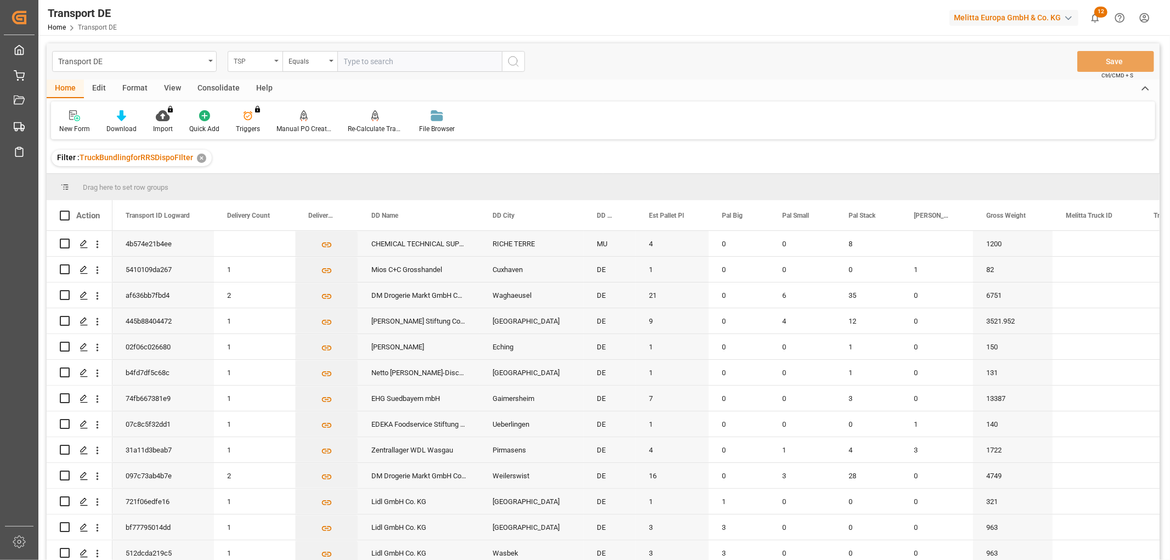
click at [244, 58] on div "TSP" at bounding box center [252, 60] width 37 height 13
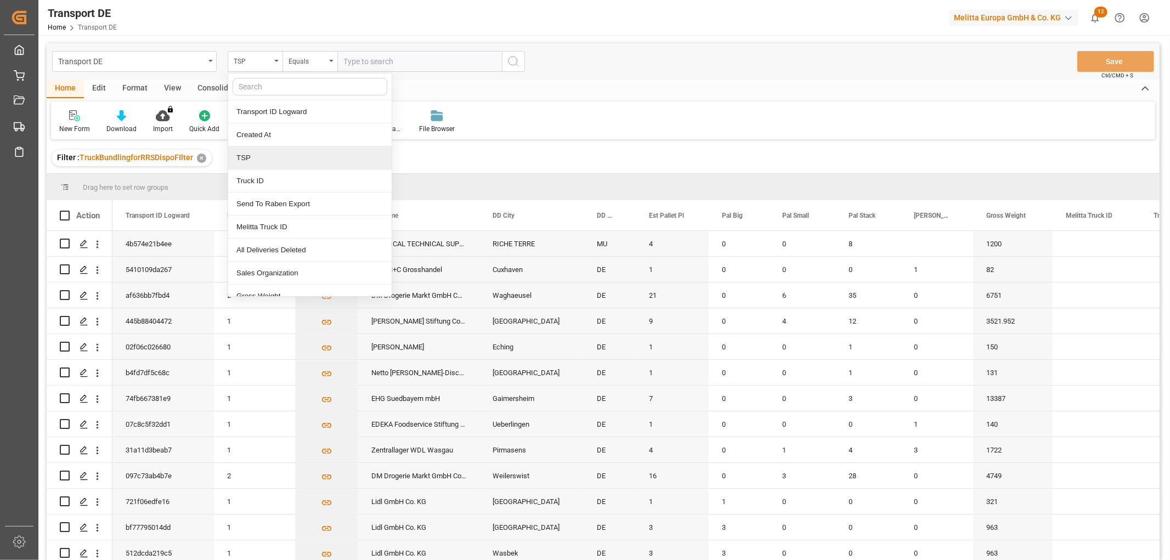
click at [262, 158] on div "TSP" at bounding box center [309, 157] width 163 height 23
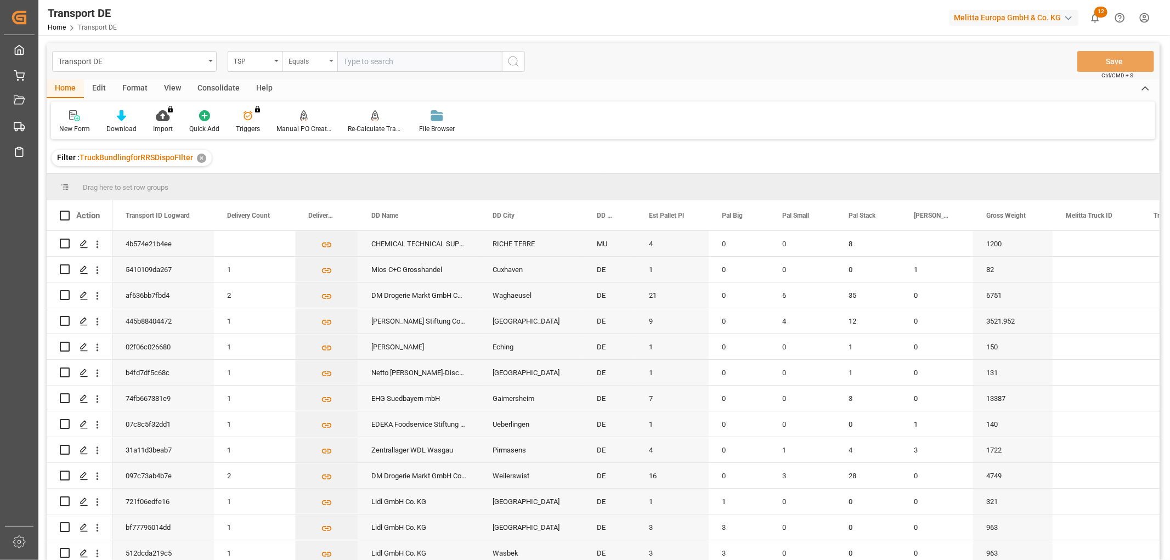
click at [308, 58] on div "Equals" at bounding box center [307, 60] width 37 height 13
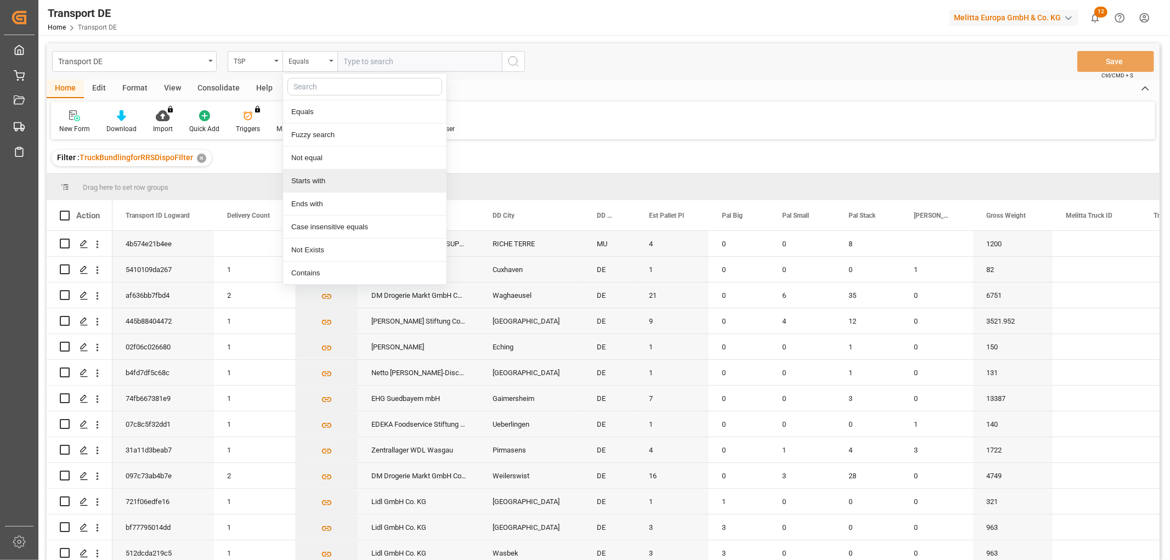
click at [310, 177] on div "Starts with" at bounding box center [364, 181] width 163 height 23
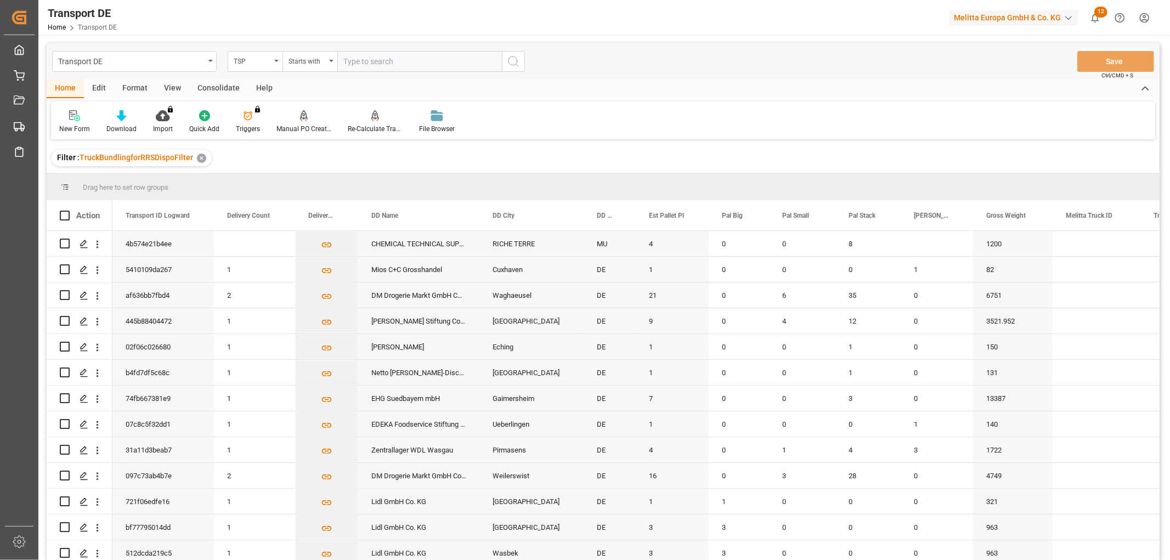
click at [383, 59] on input "text" at bounding box center [419, 61] width 165 height 21
type input "Self pickup DE"
click at [517, 63] on icon "search button" at bounding box center [513, 61] width 13 height 13
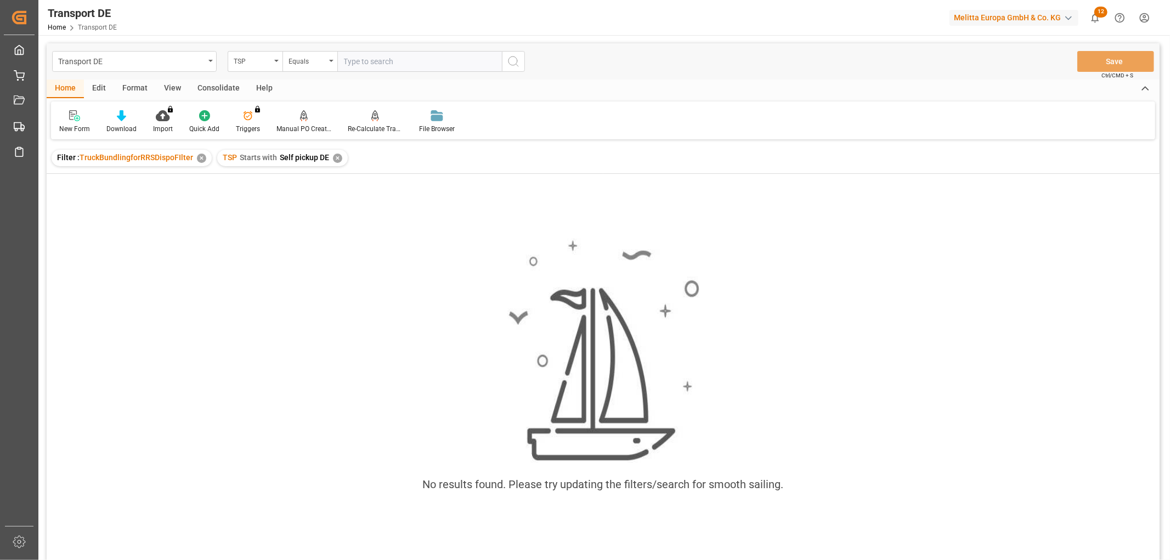
click at [337, 155] on div "✕" at bounding box center [337, 158] width 9 height 9
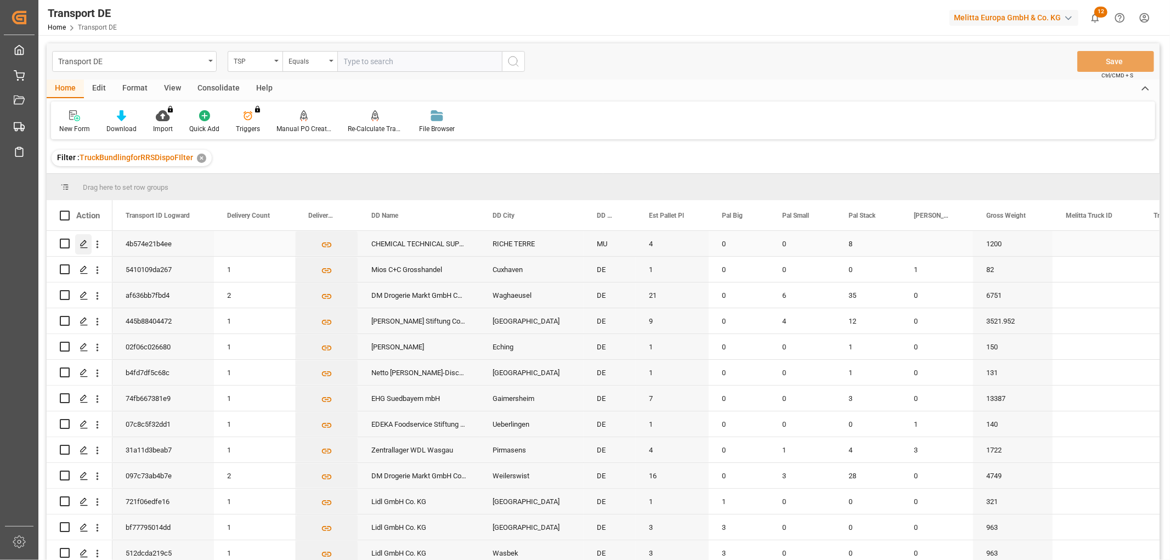
click at [82, 244] on icon "Press SPACE to select this row." at bounding box center [84, 244] width 9 height 9
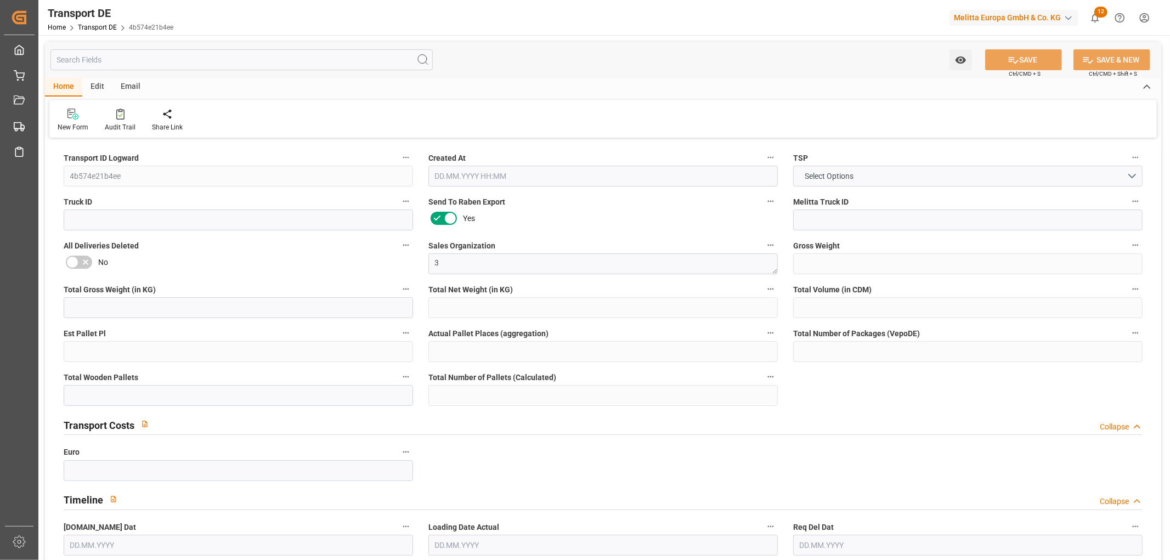
type input "1200"
type input "976.896"
type input "672.768"
type input "6589.44"
type input "4"
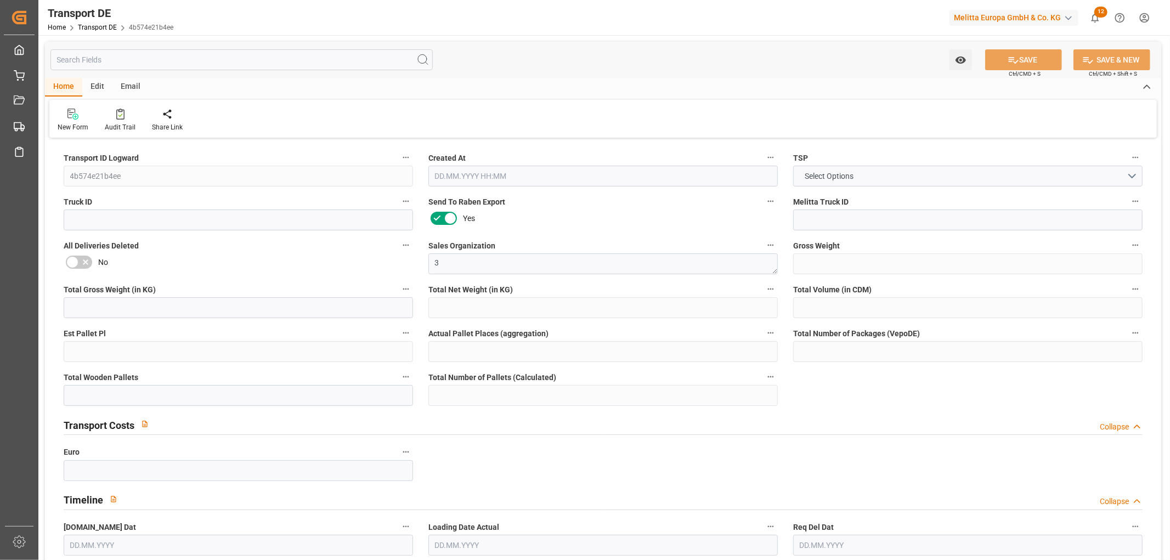
type input "0"
type input "8"
type input "0"
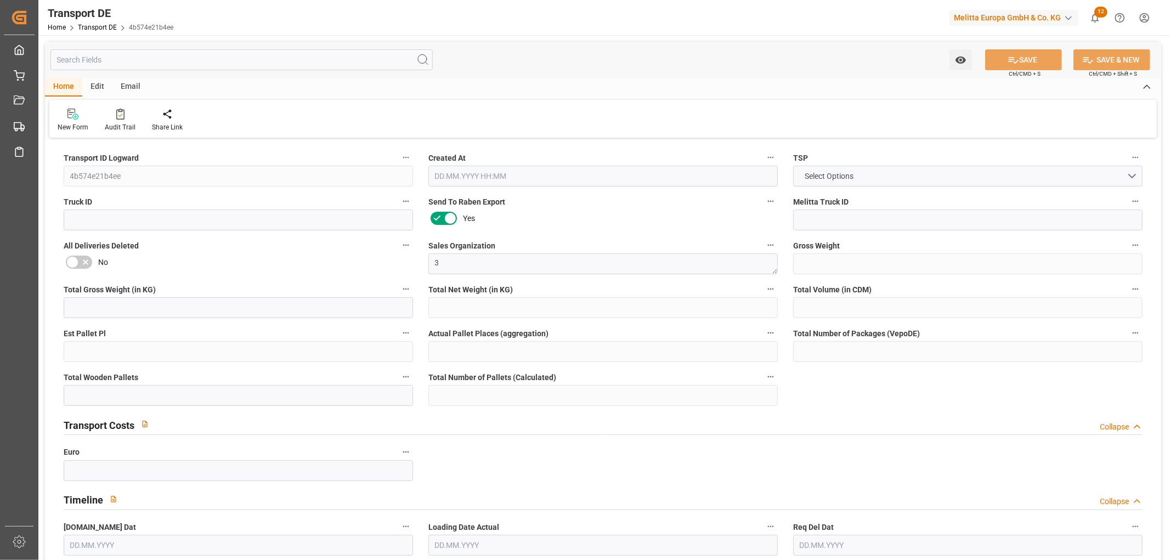
type input "21"
type input "0"
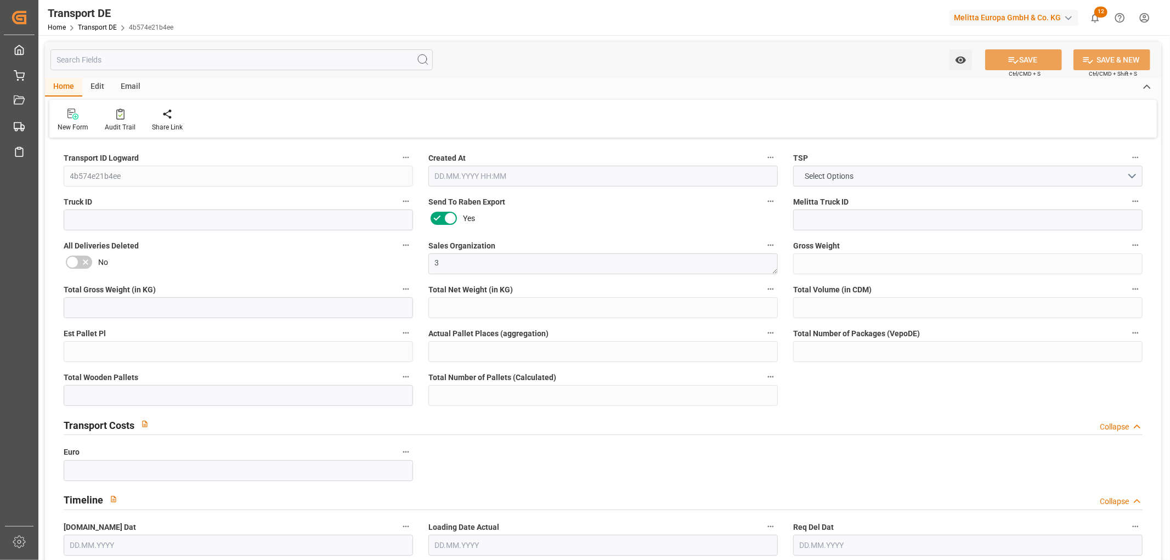
type input "0"
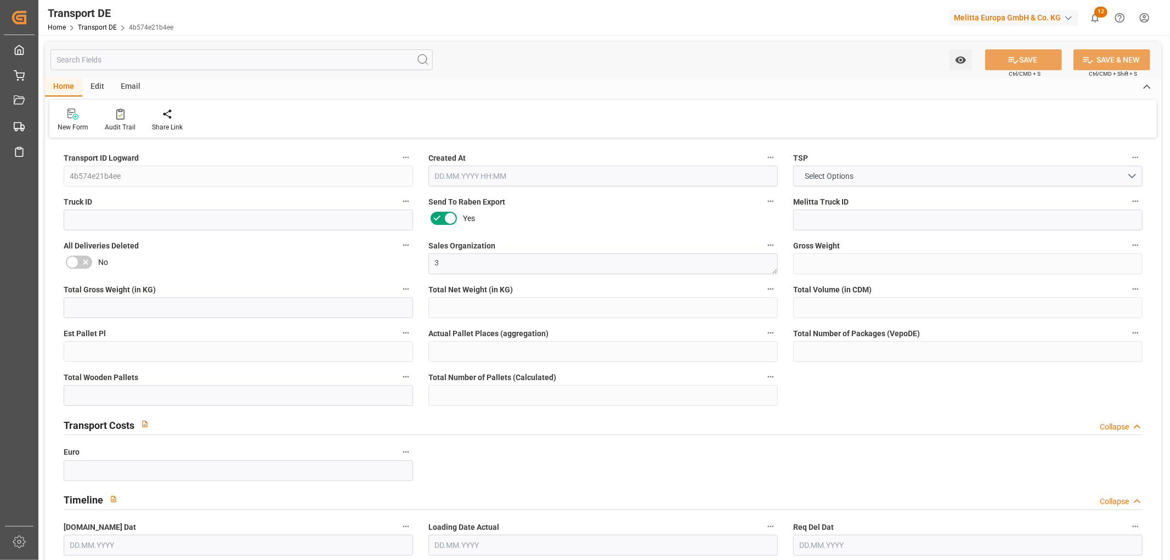
type input "0"
type input "8"
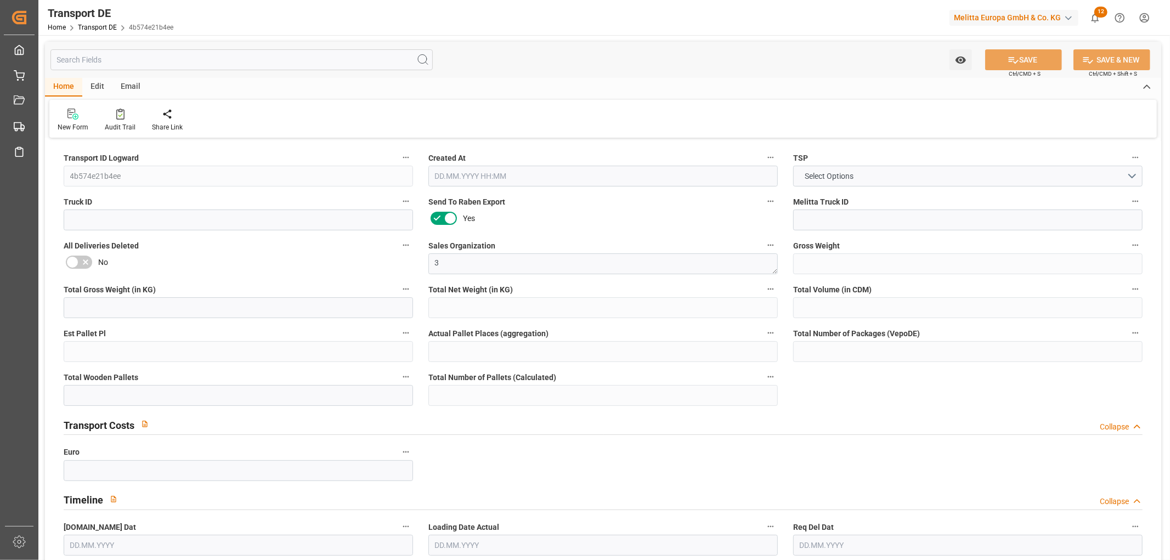
type input "0"
type input "[DATE] 09:55"
type input "[DATE]"
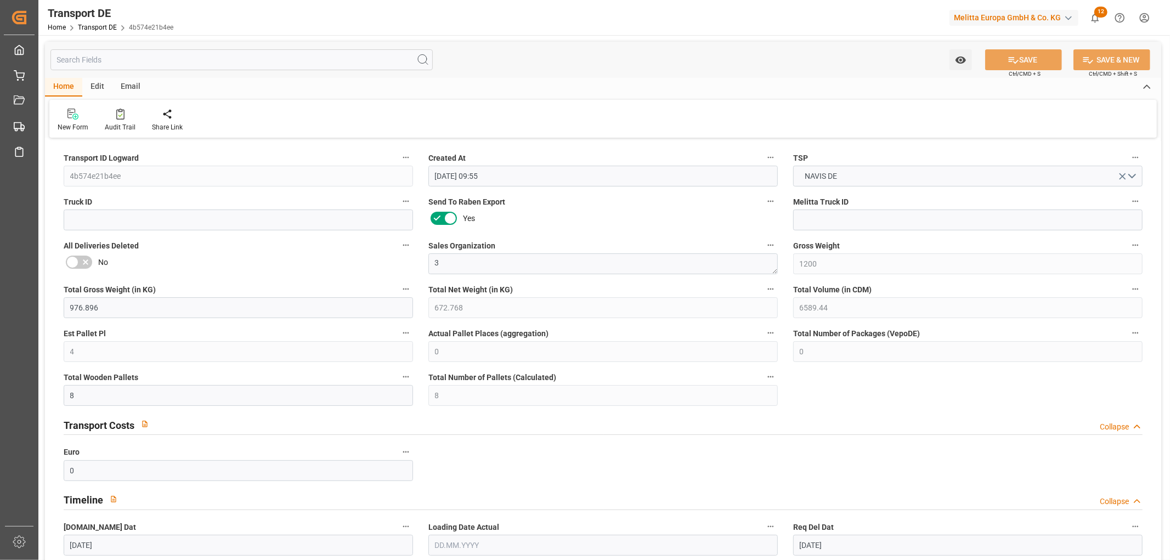
type input "[DATE]"
